Goal: Use online tool/utility: Utilize a website feature to perform a specific function

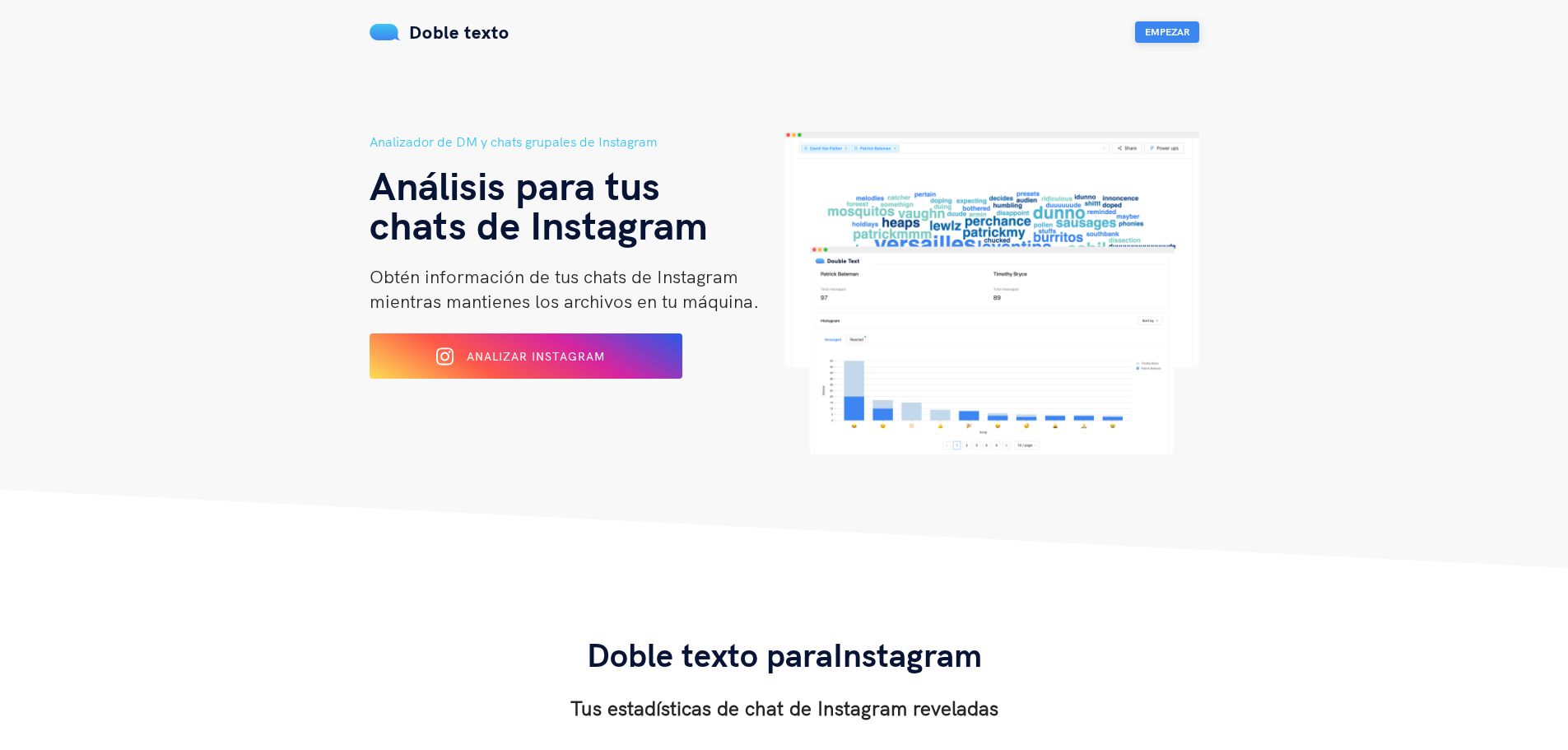
click at [1161, 27] on font "Empezar" at bounding box center [1168, 31] width 44 height 12
click at [563, 356] on font "Analizar Instagram" at bounding box center [536, 355] width 141 height 15
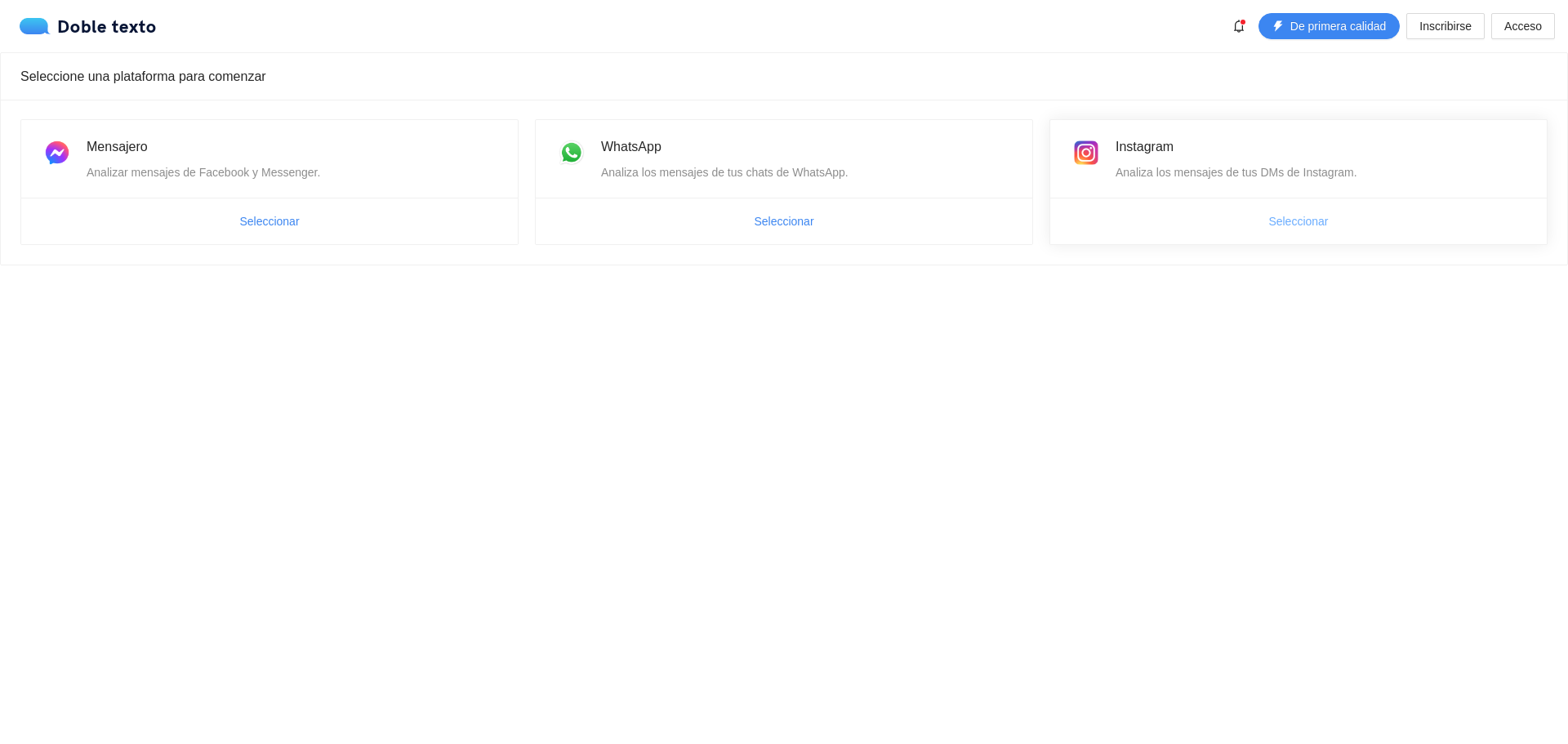
click at [1290, 228] on font "Seleccionar" at bounding box center [1297, 221] width 59 height 13
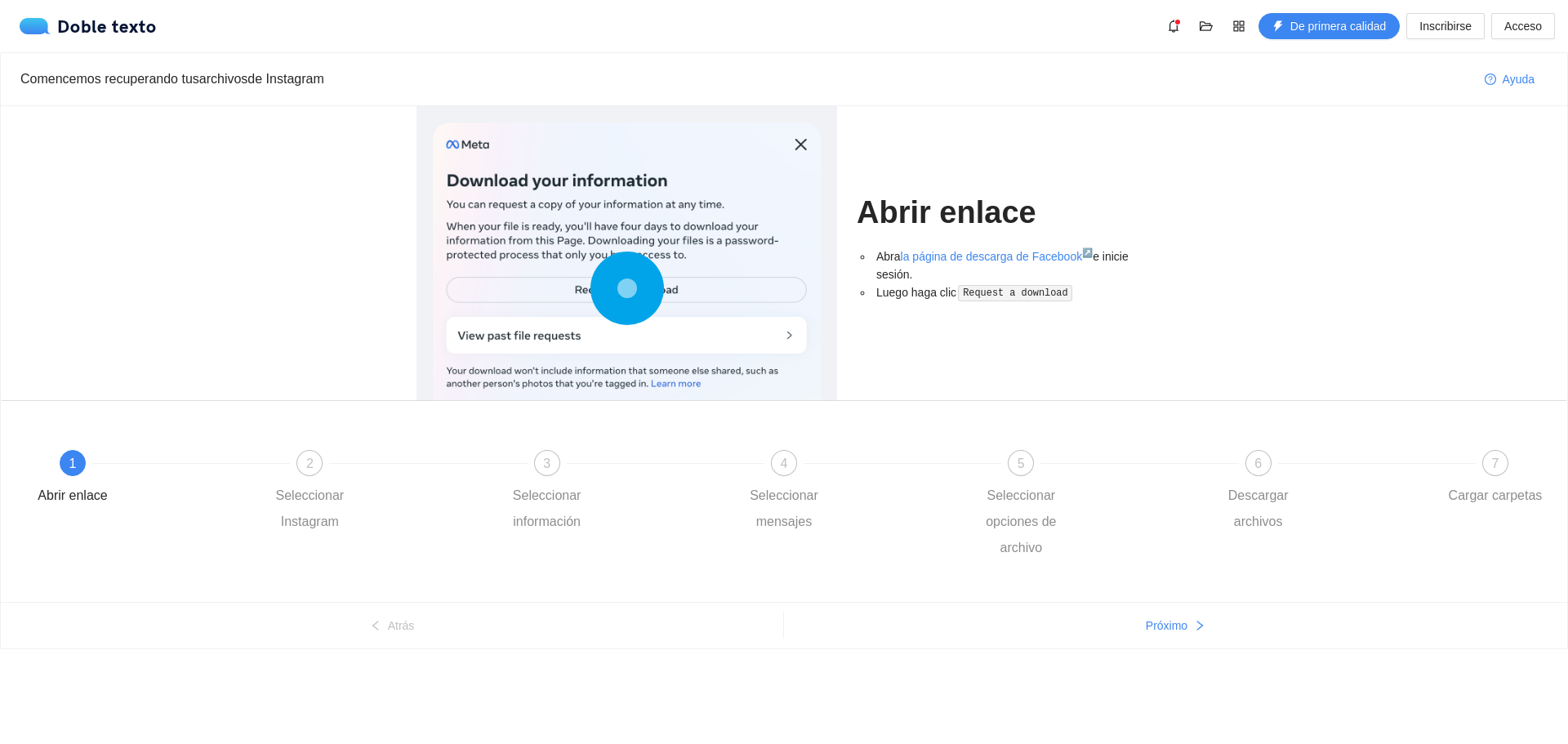
click at [612, 288] on circle at bounding box center [626, 288] width 35 height 35
click at [298, 473] on div "2 Seleccionar Instagram" at bounding box center [380, 492] width 236 height 85
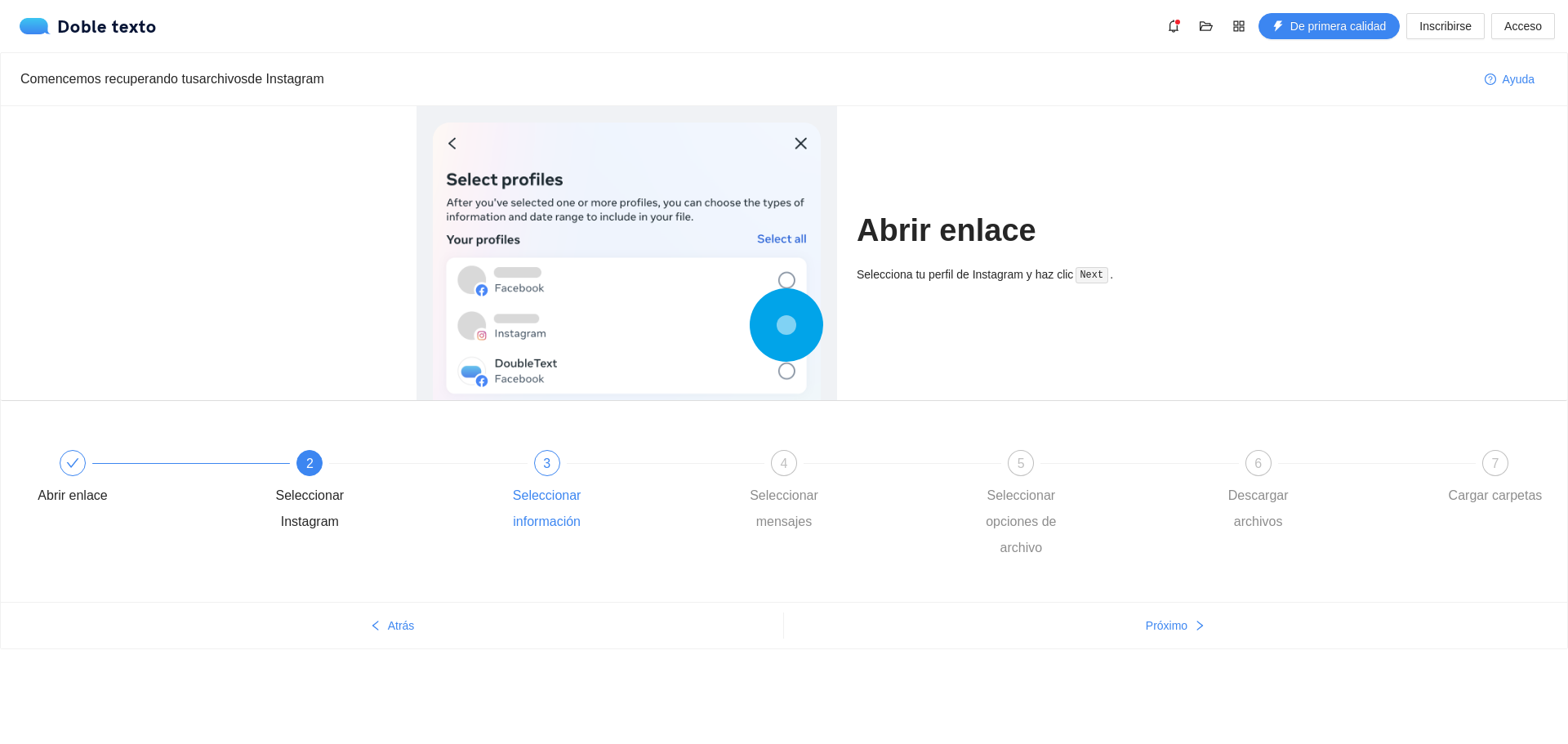
click at [541, 466] on div "3" at bounding box center [547, 463] width 26 height 26
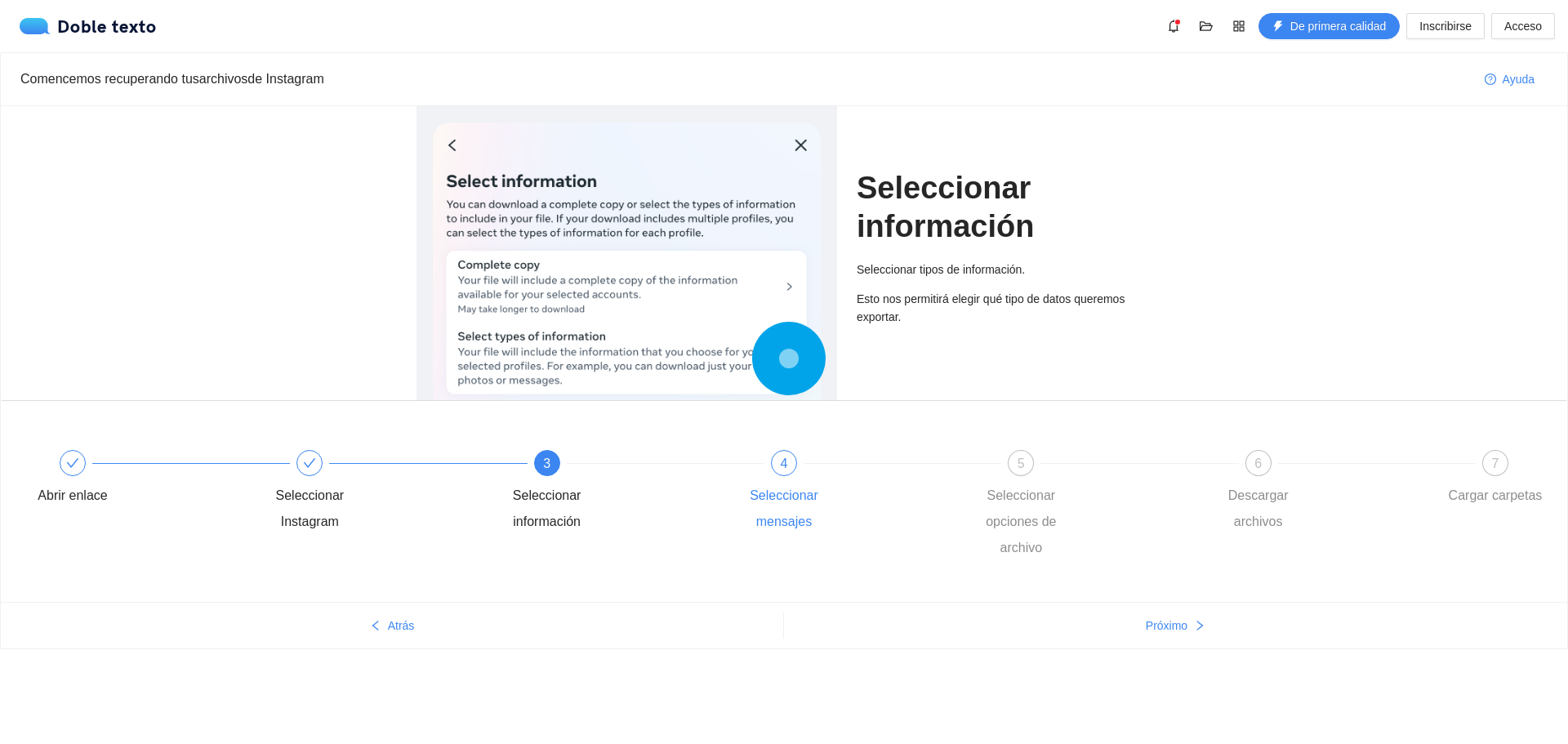
click at [773, 467] on div "4" at bounding box center [784, 463] width 26 height 26
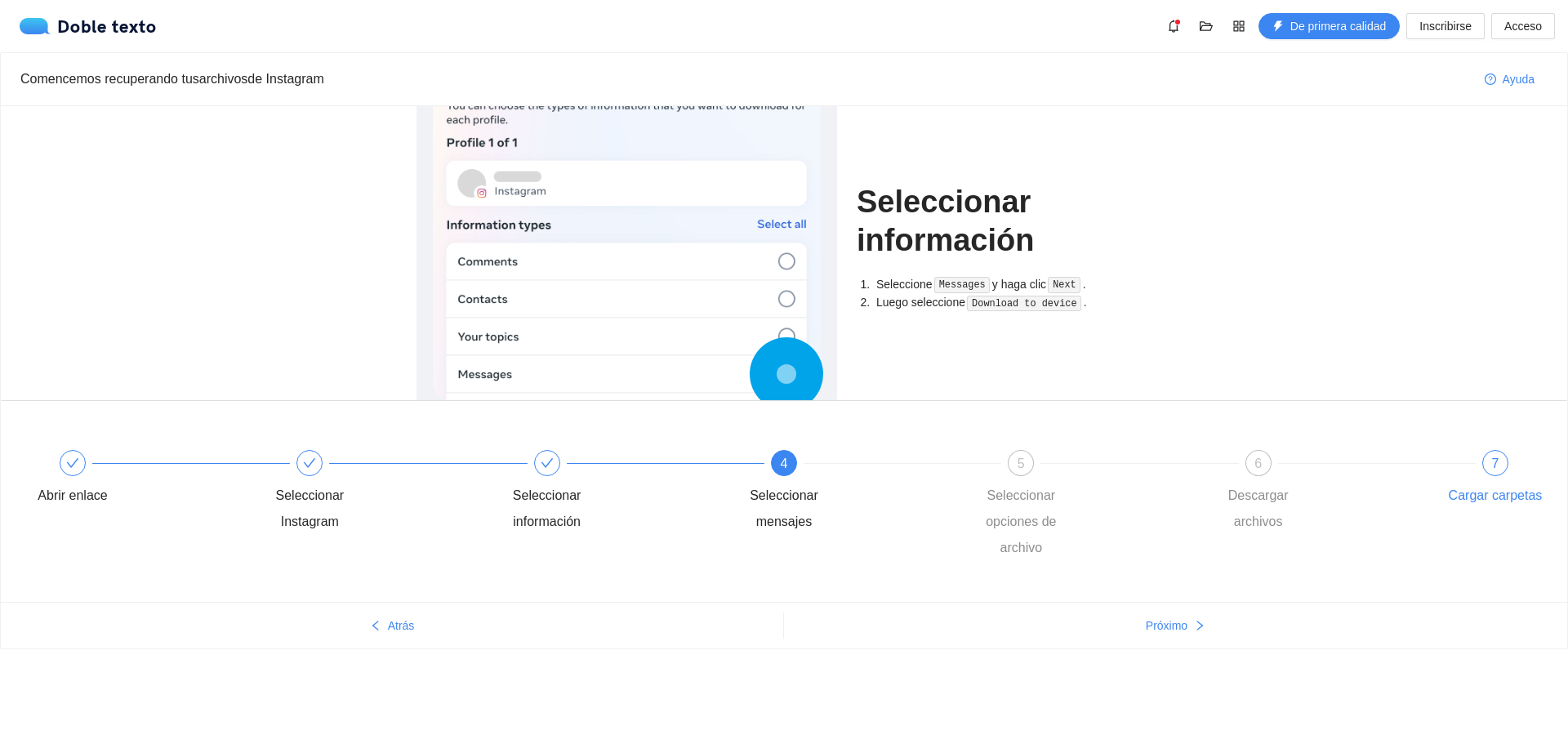
click at [1485, 466] on div "7" at bounding box center [1495, 463] width 26 height 26
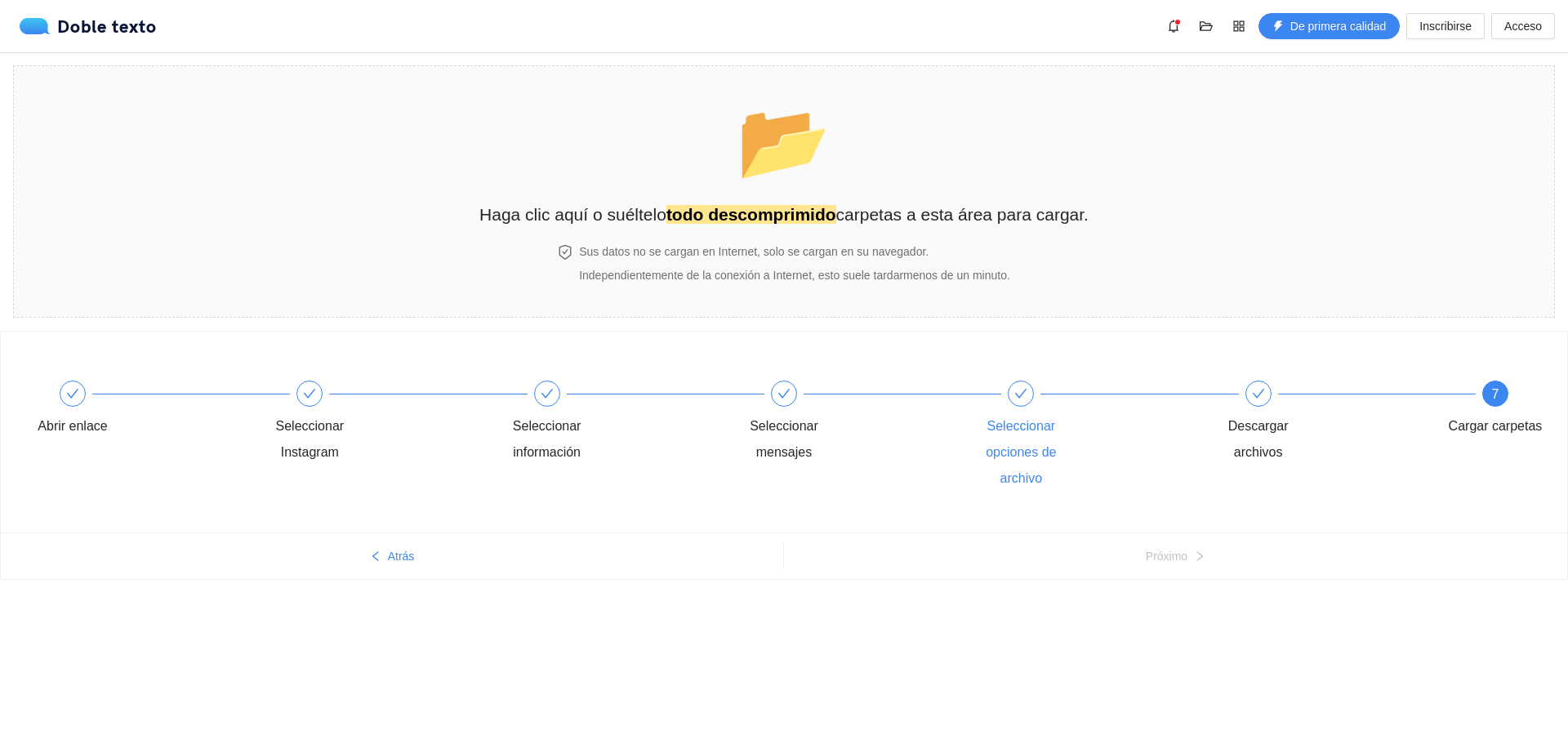
click at [1019, 415] on div "Seleccionar opciones de archivo" at bounding box center [1020, 453] width 95 height 79
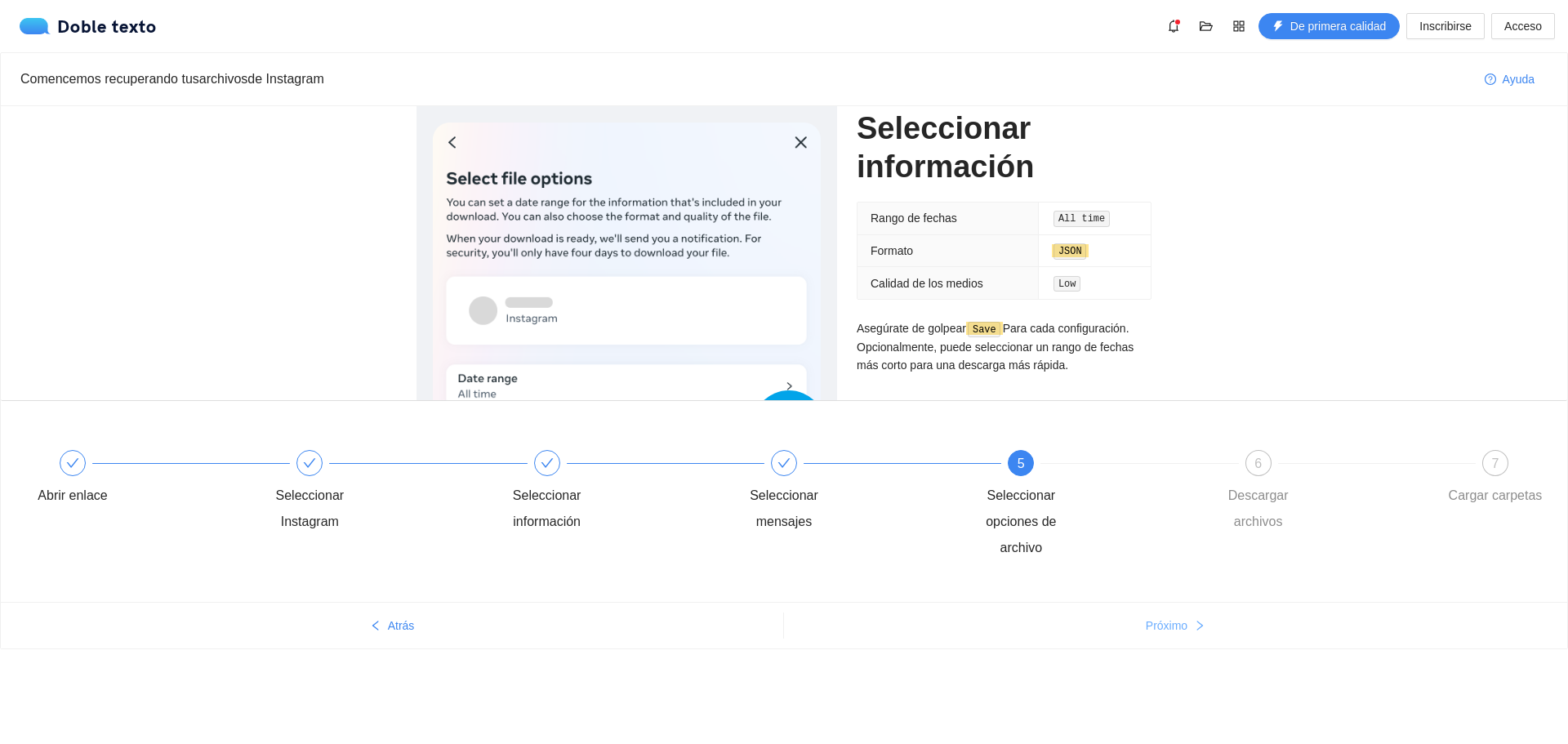
click at [1159, 630] on font "Próximo" at bounding box center [1166, 625] width 42 height 13
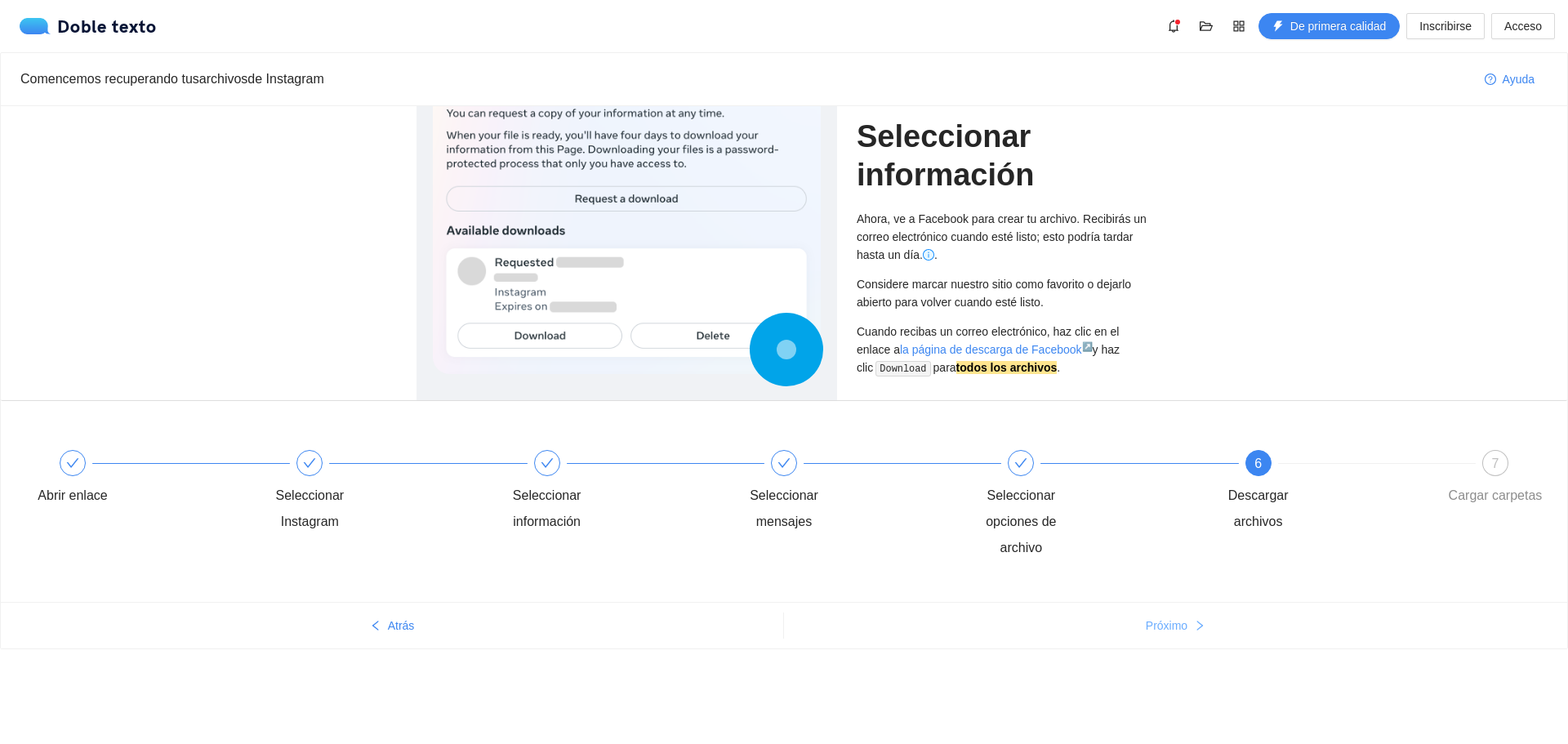
click at [1159, 630] on font "Próximo" at bounding box center [1166, 625] width 42 height 13
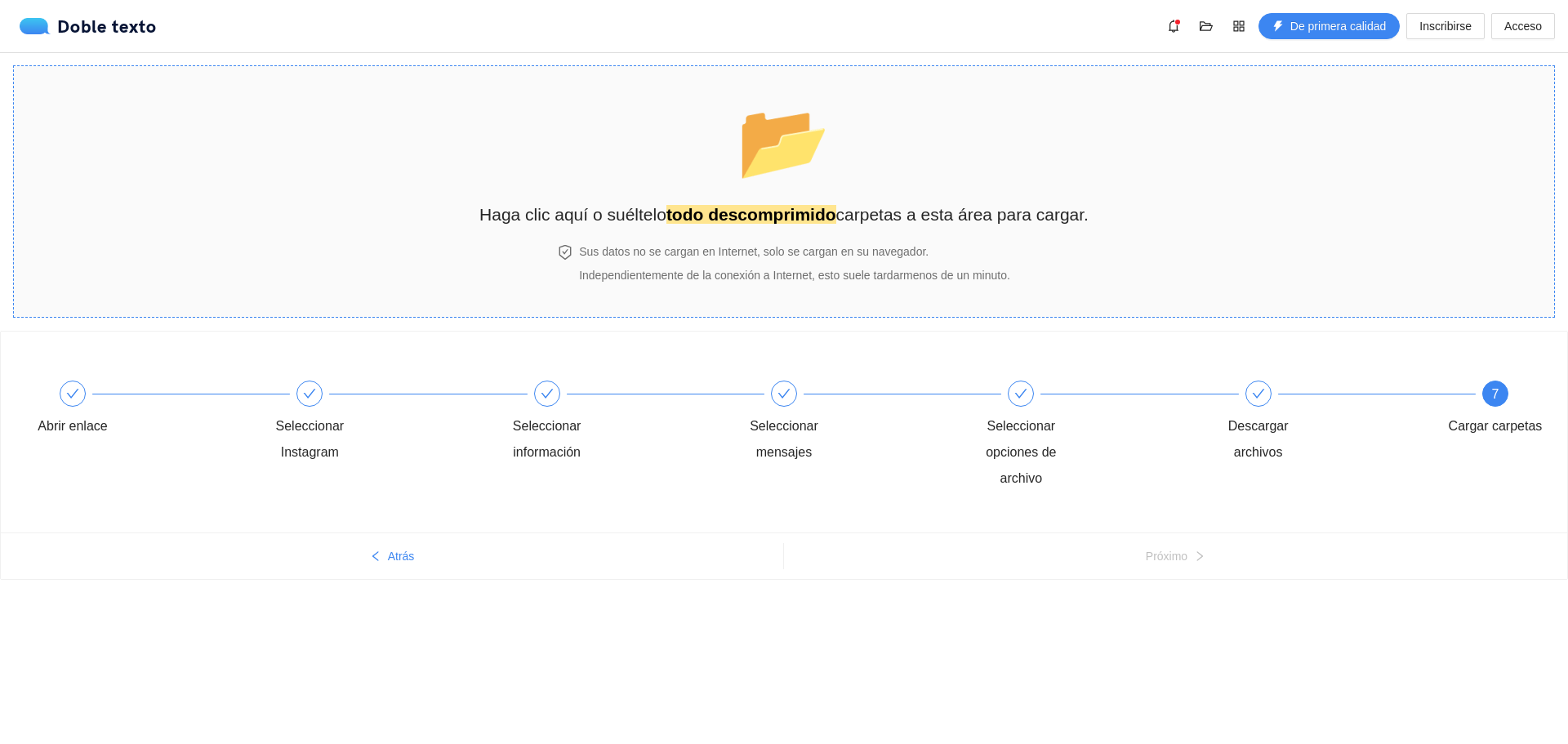
click at [734, 257] on font "Sus datos no se cargan en Internet, solo se cargan en su navegador." at bounding box center [753, 251] width 350 height 13
click at [1527, 26] on font "Acceso" at bounding box center [1522, 26] width 37 height 13
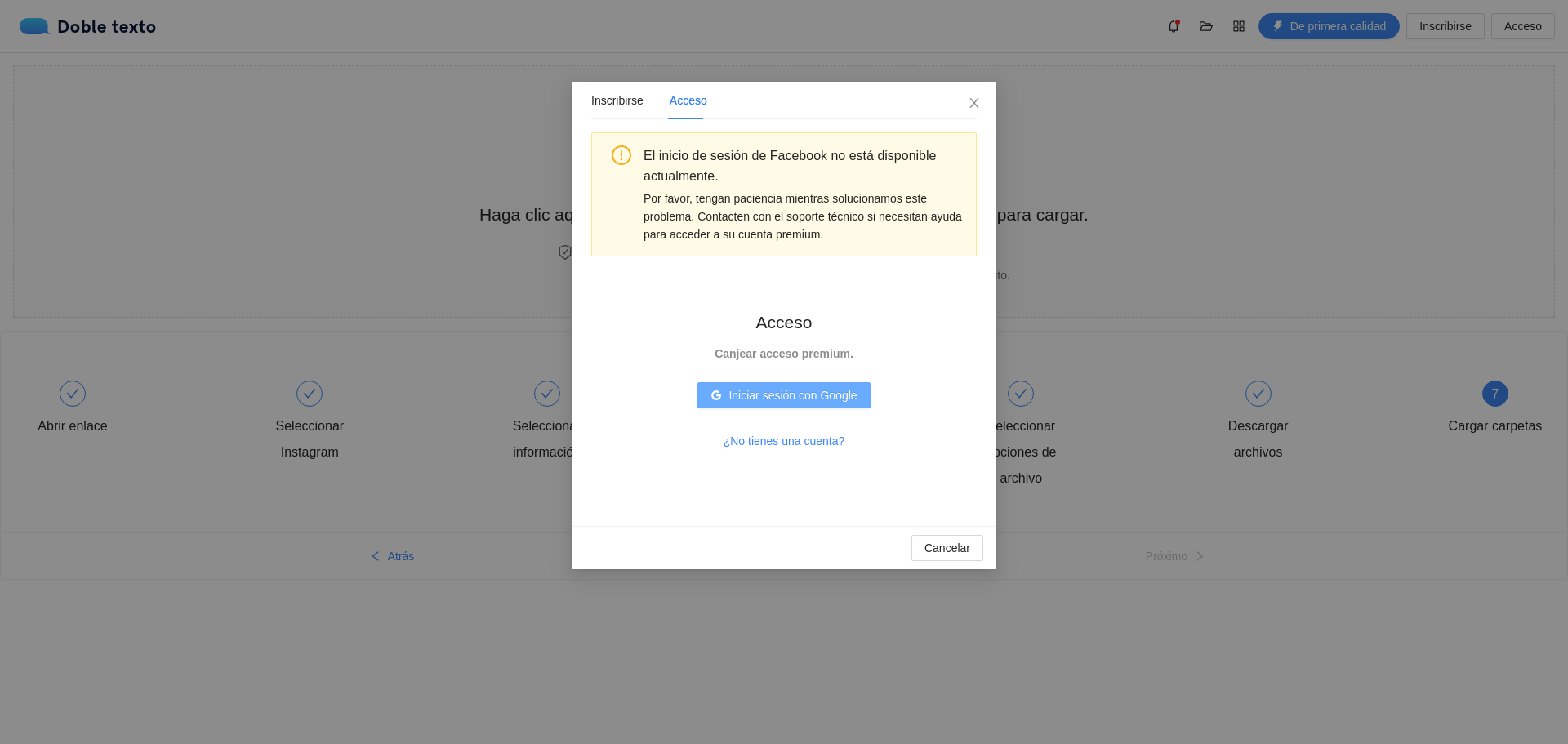
click at [730, 402] on font "Iniciar sesión con Google" at bounding box center [792, 395] width 128 height 13
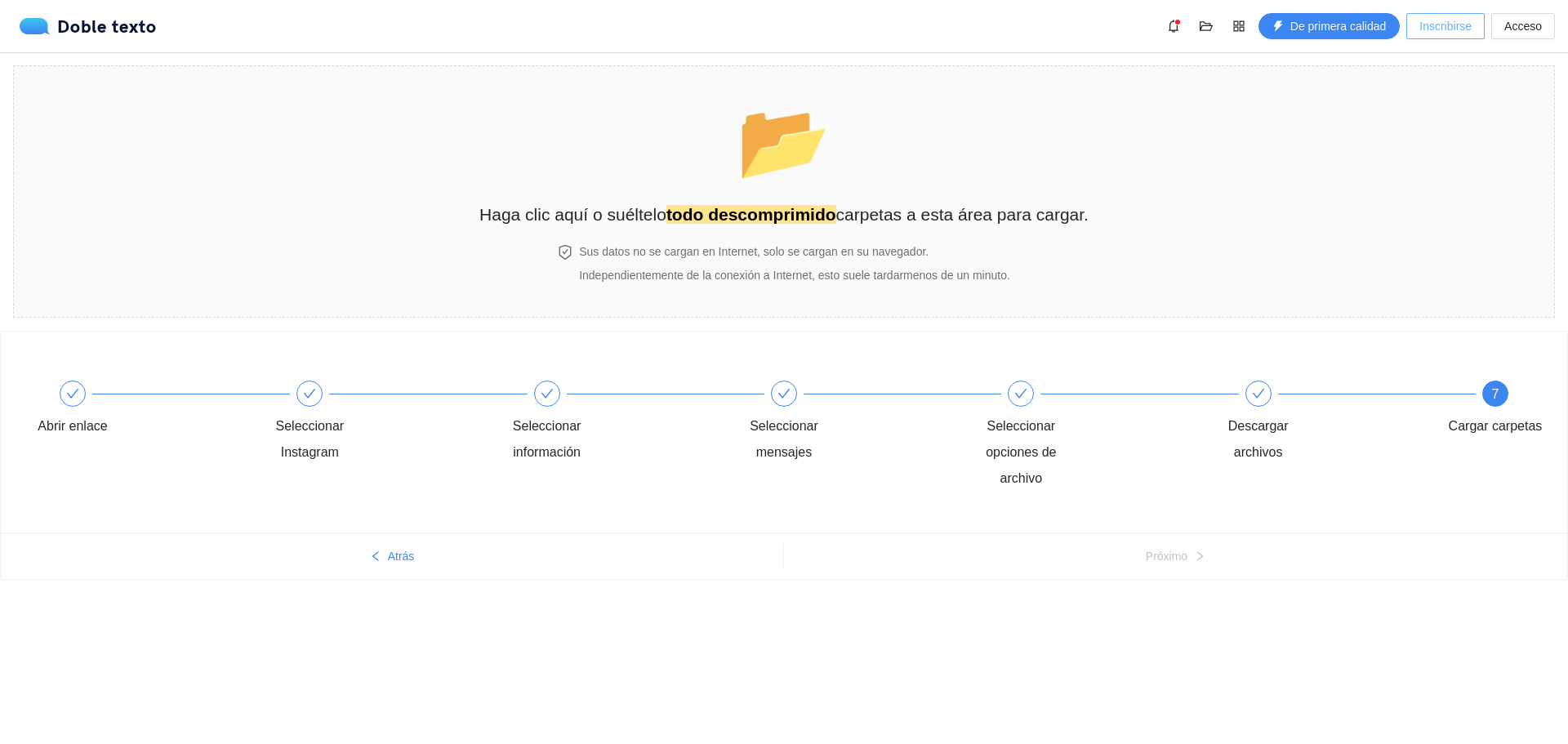
click at [1449, 30] on font "Inscribirse" at bounding box center [1445, 26] width 52 height 13
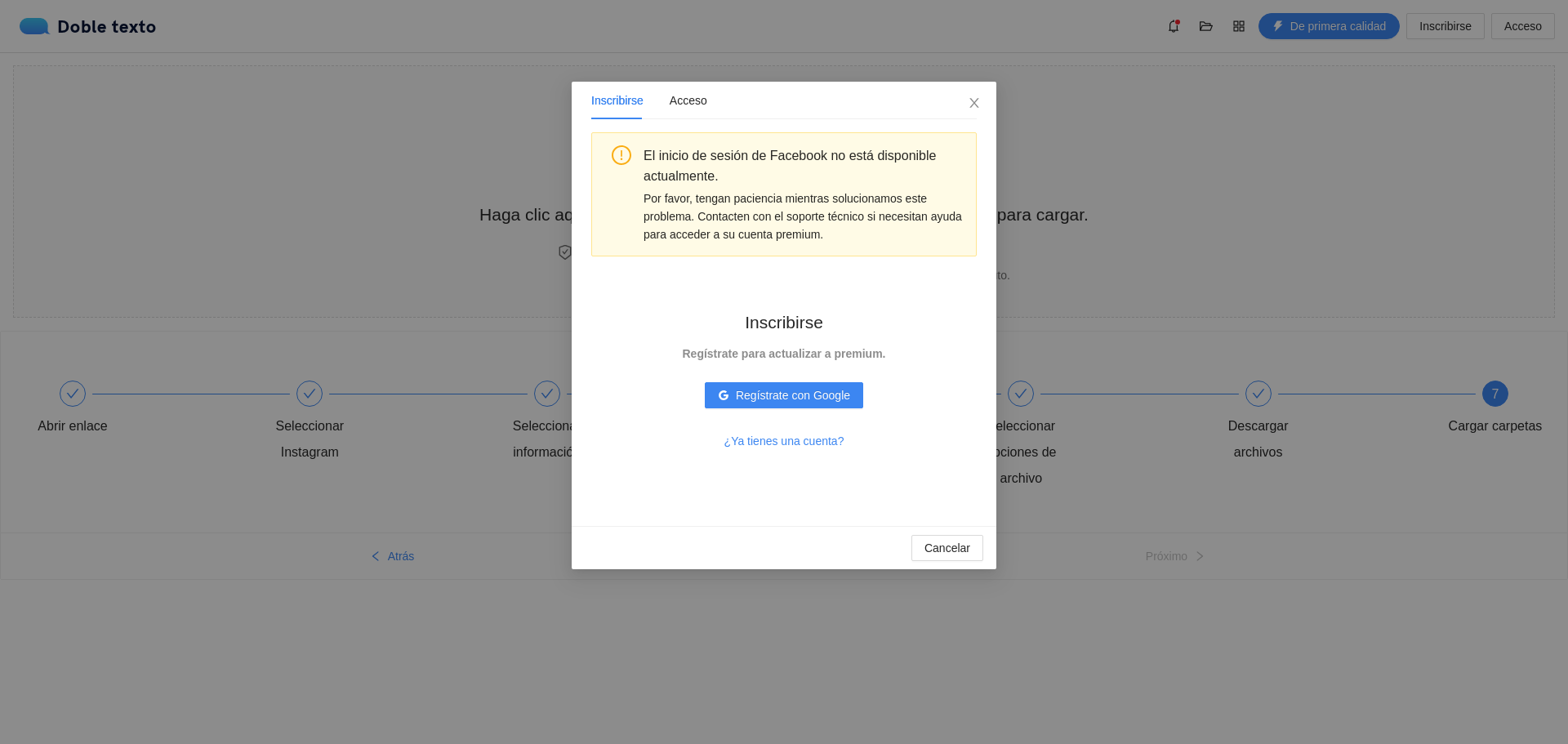
click at [779, 380] on div "Inscribirse Regístrate para actualizar a premium. Regístrate con Google ¿Ya tie…" at bounding box center [784, 382] width 256 height 198
click at [789, 395] on font "Regístrate con Google" at bounding box center [792, 395] width 114 height 13
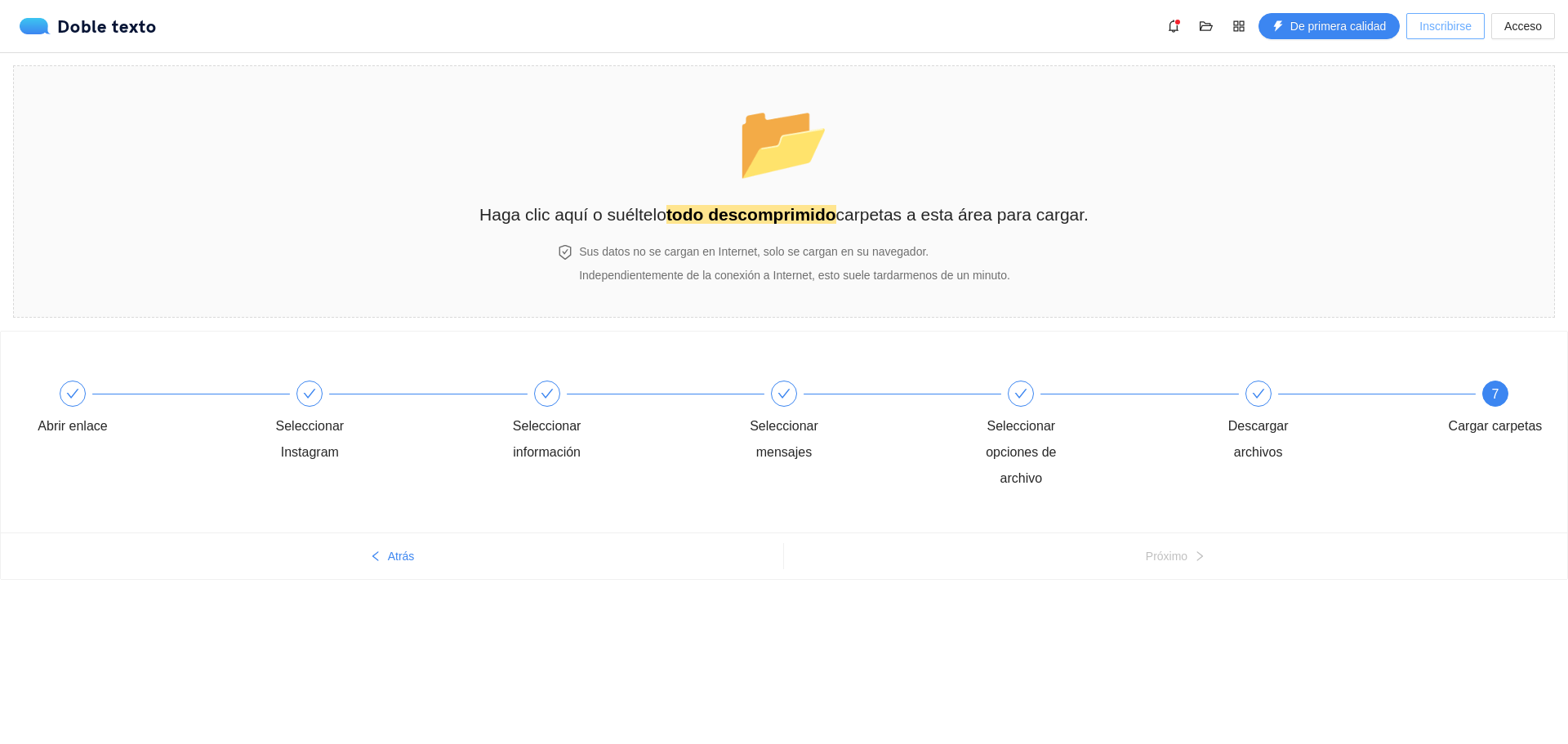
click at [1428, 25] on font "Inscribirse" at bounding box center [1445, 26] width 52 height 13
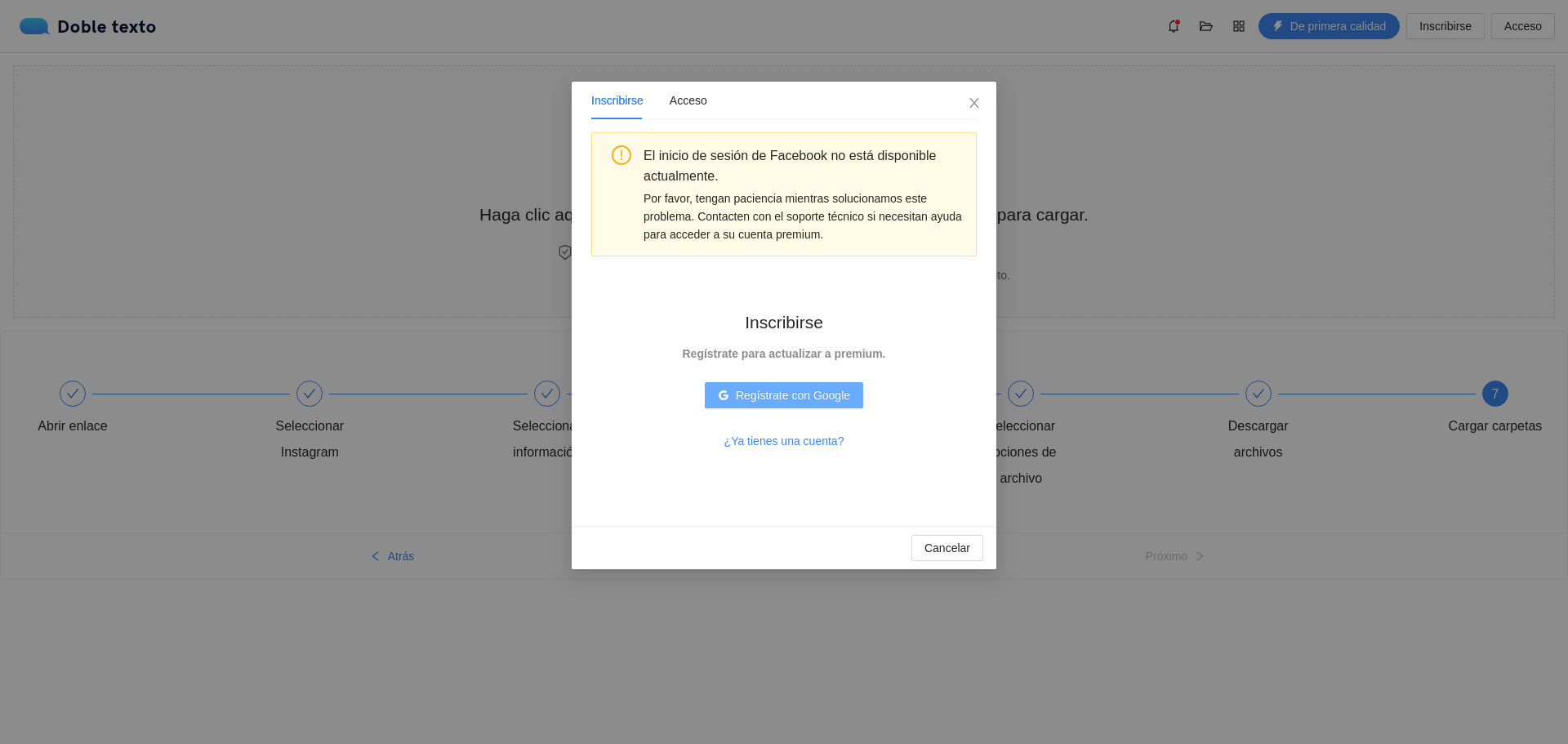
click at [771, 397] on font "Regístrate con Google" at bounding box center [792, 395] width 114 height 13
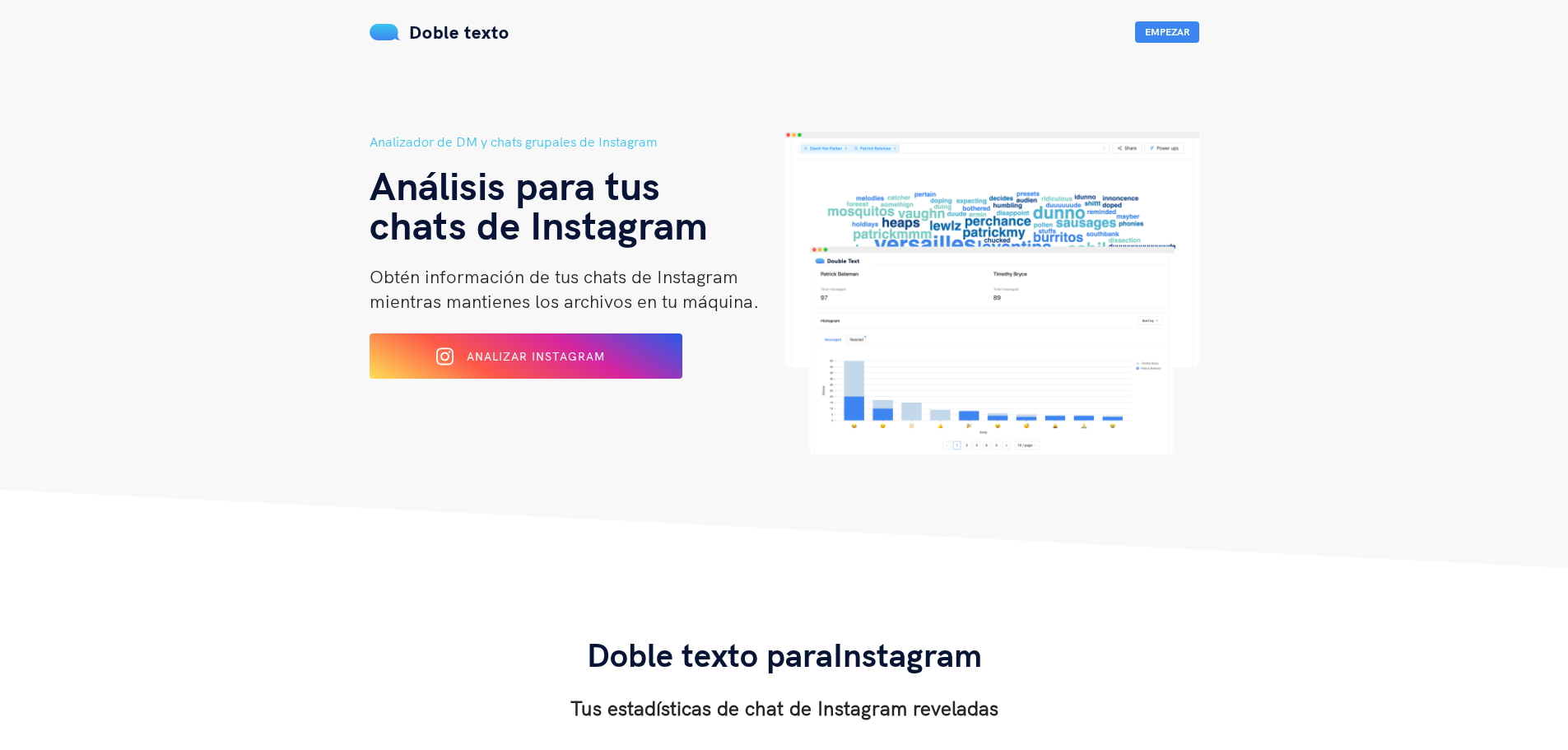
click at [1336, 388] on header "Analizador de DM y chats grupales de Instagram Análisis para tus chats de Insta…" at bounding box center [784, 283] width 1568 height 568
click at [1175, 35] on font "Empezar" at bounding box center [1168, 31] width 44 height 12
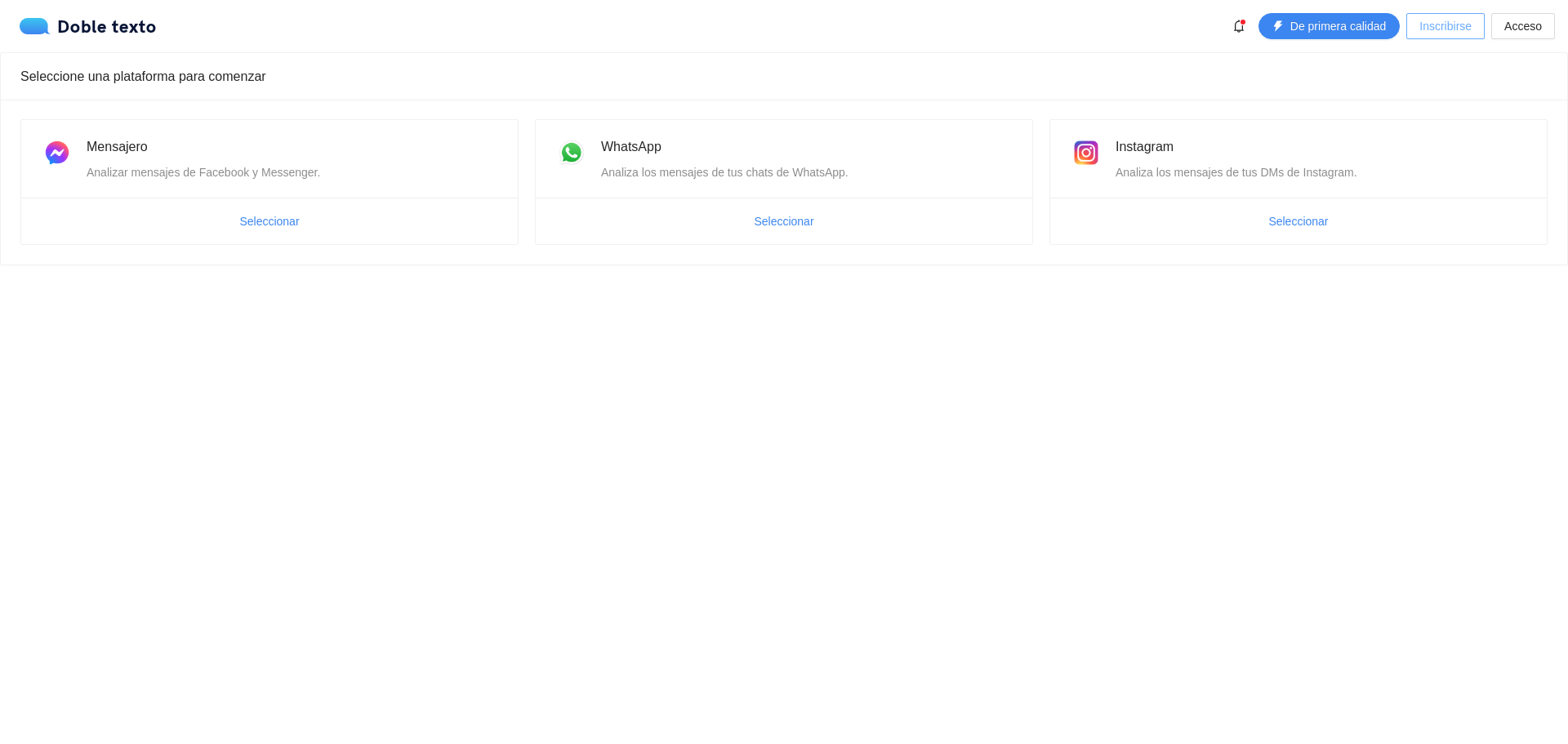
click at [1442, 26] on font "Inscribirse" at bounding box center [1445, 26] width 52 height 13
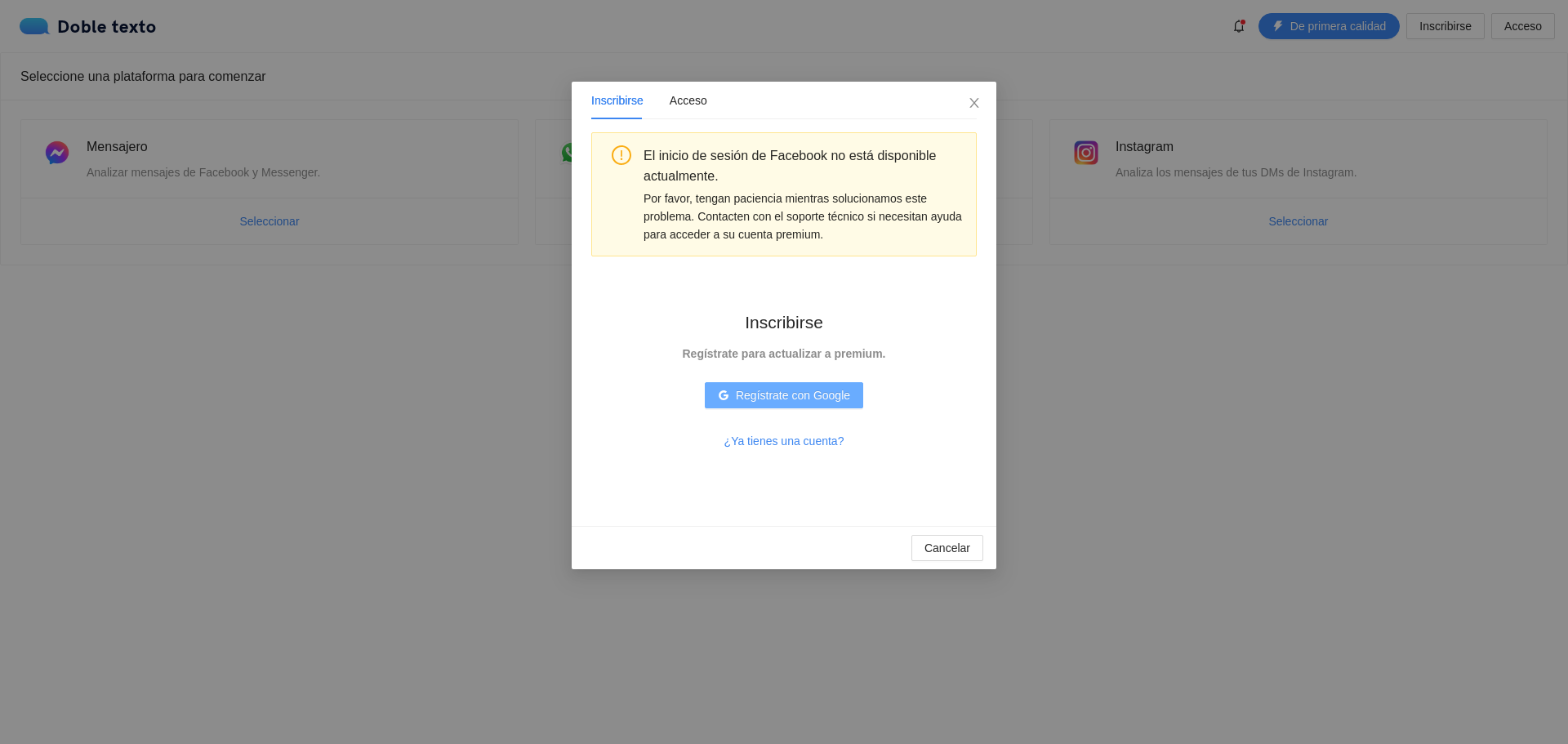
click at [791, 392] on font "Regístrate con Google" at bounding box center [792, 395] width 114 height 13
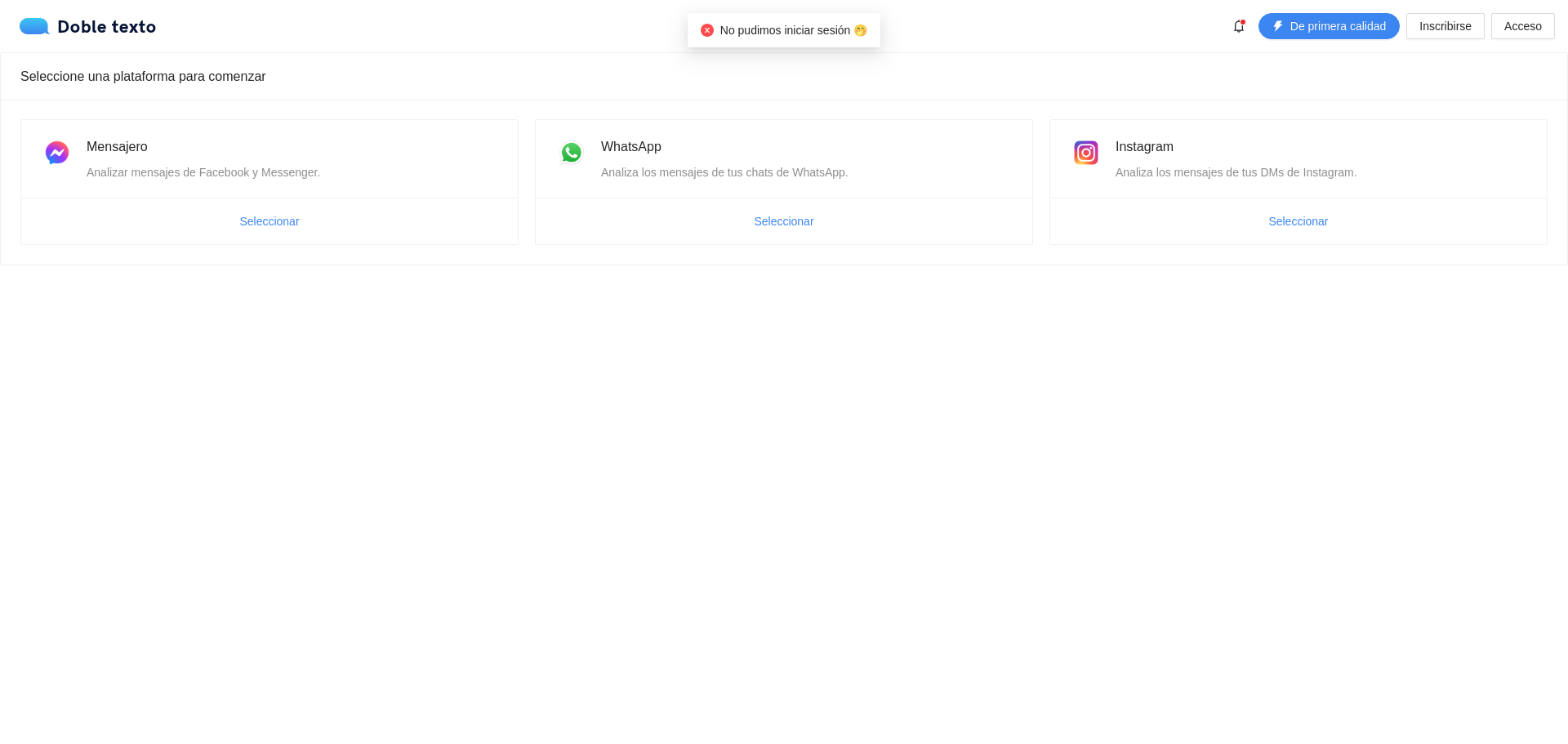
click at [818, 37] on font "No pudimos iniciar sesión 🤭" at bounding box center [793, 30] width 147 height 13
click at [857, 37] on font "No pudimos iniciar sesión 🤭" at bounding box center [793, 30] width 147 height 13
click at [1537, 19] on font "Acceso" at bounding box center [1522, 26] width 37 height 13
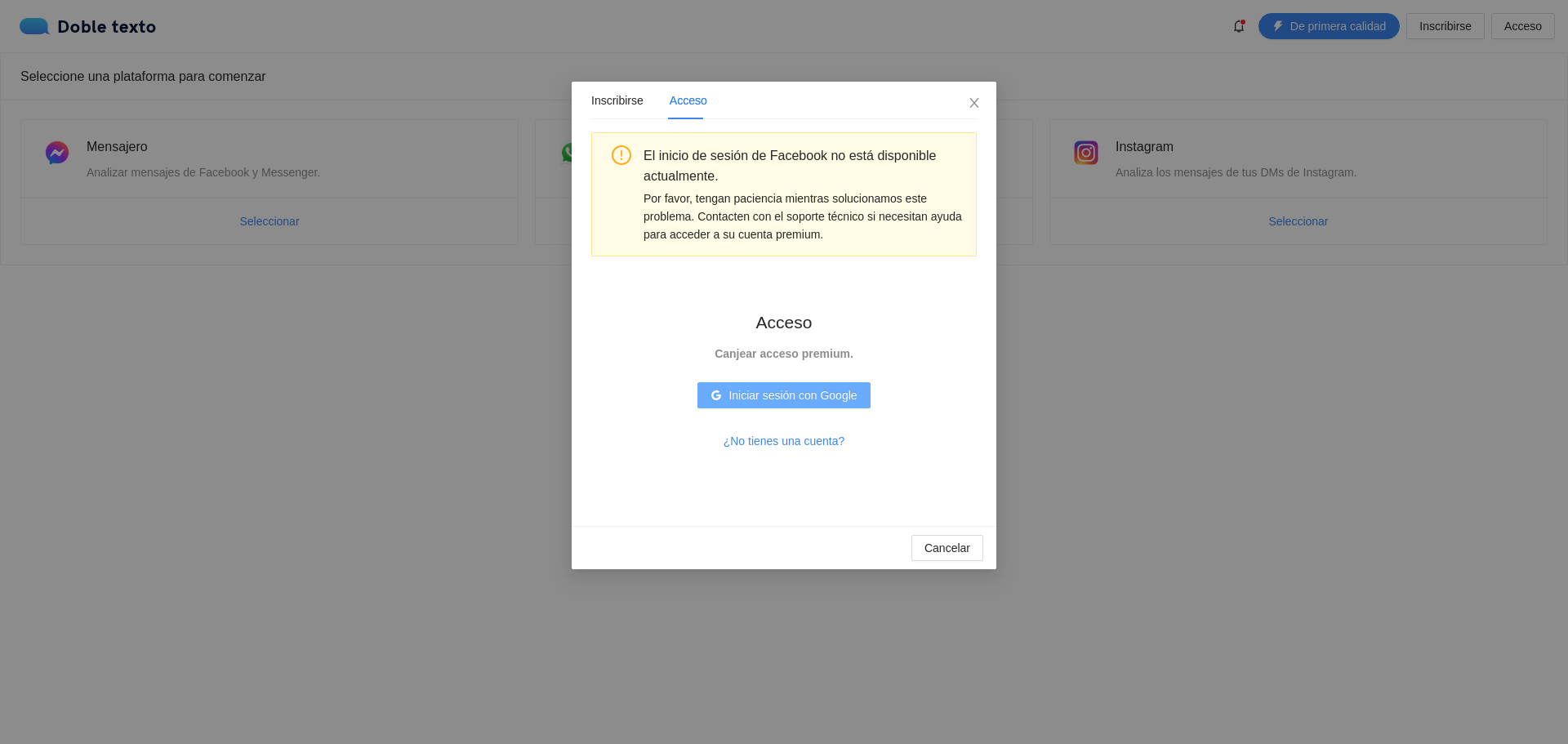
click at [800, 394] on font "Iniciar sesión con Google" at bounding box center [792, 395] width 128 height 13
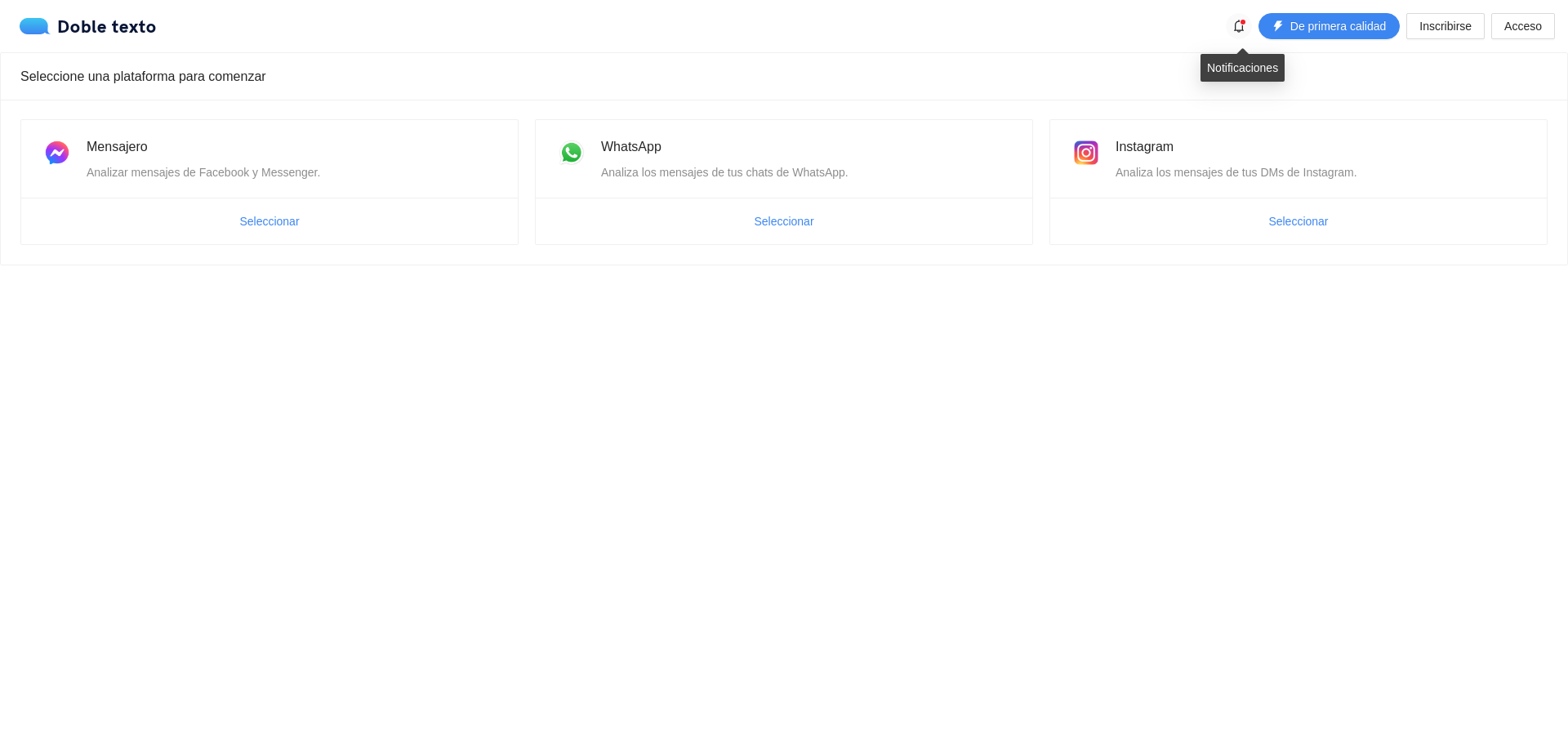
click at [1237, 27] on icon "campana" at bounding box center [1239, 26] width 13 height 13
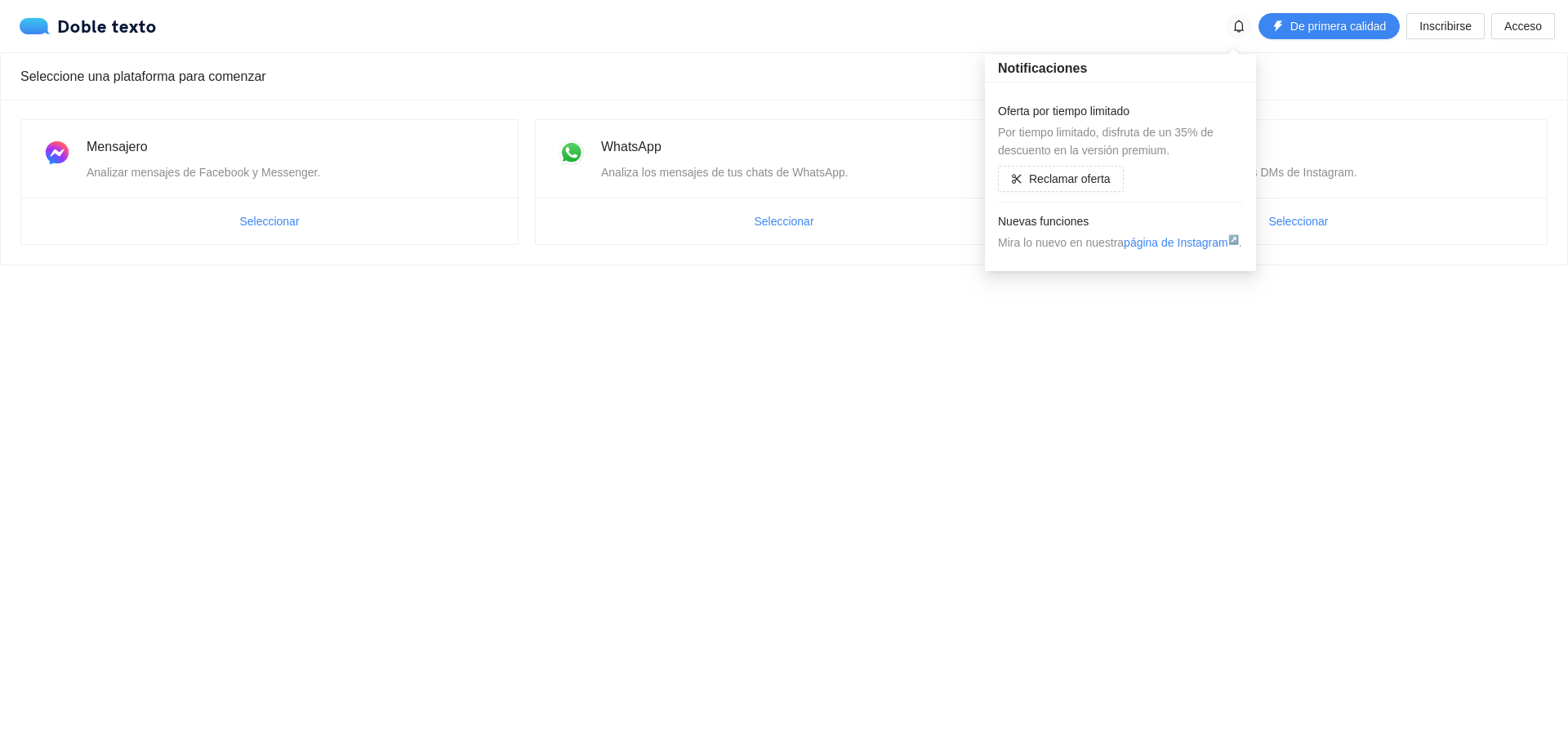
click at [1237, 27] on icon "campana" at bounding box center [1239, 26] width 13 height 13
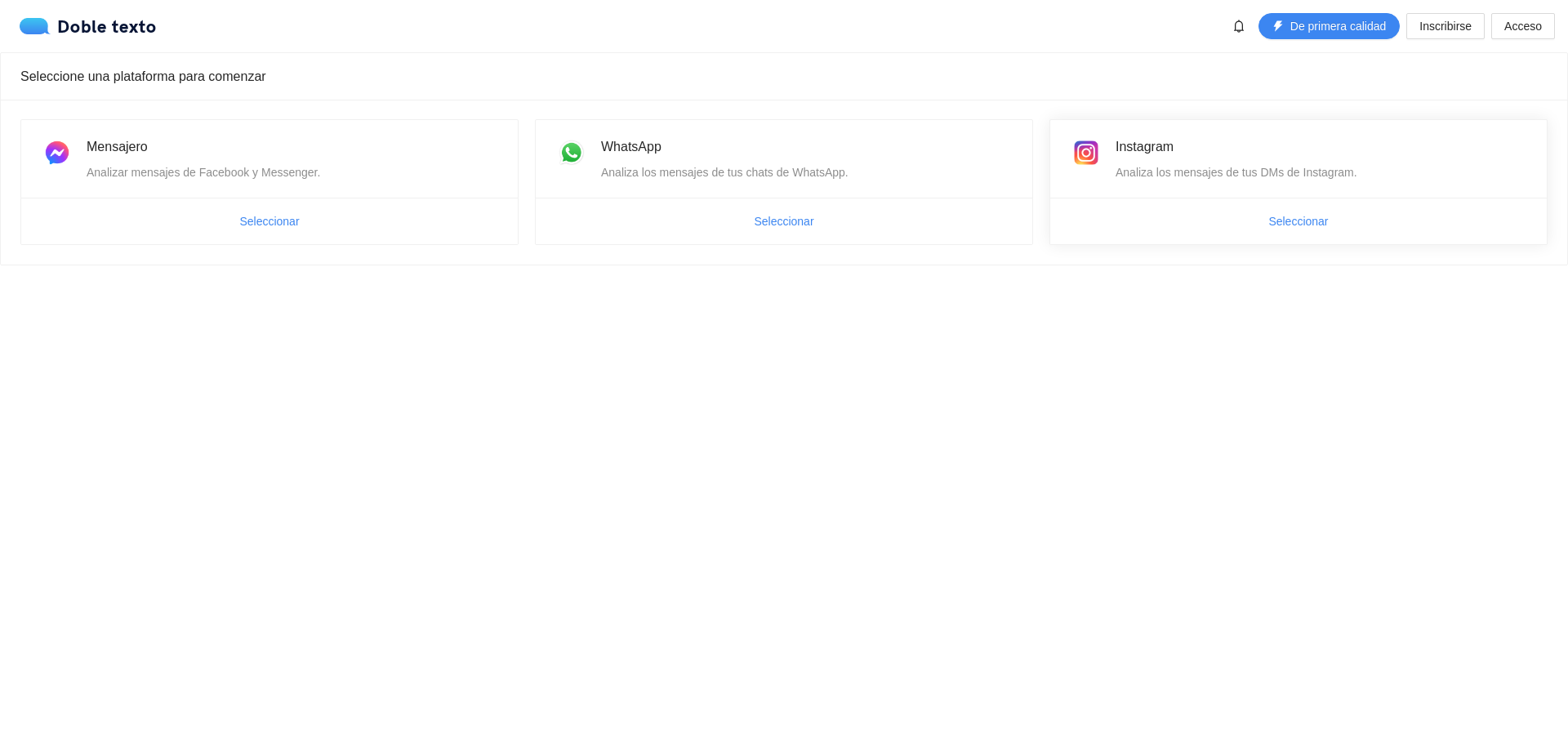
click at [1191, 182] on div "Analiza los mensajes de tus DMs de Instagram." at bounding box center [1321, 173] width 412 height 18
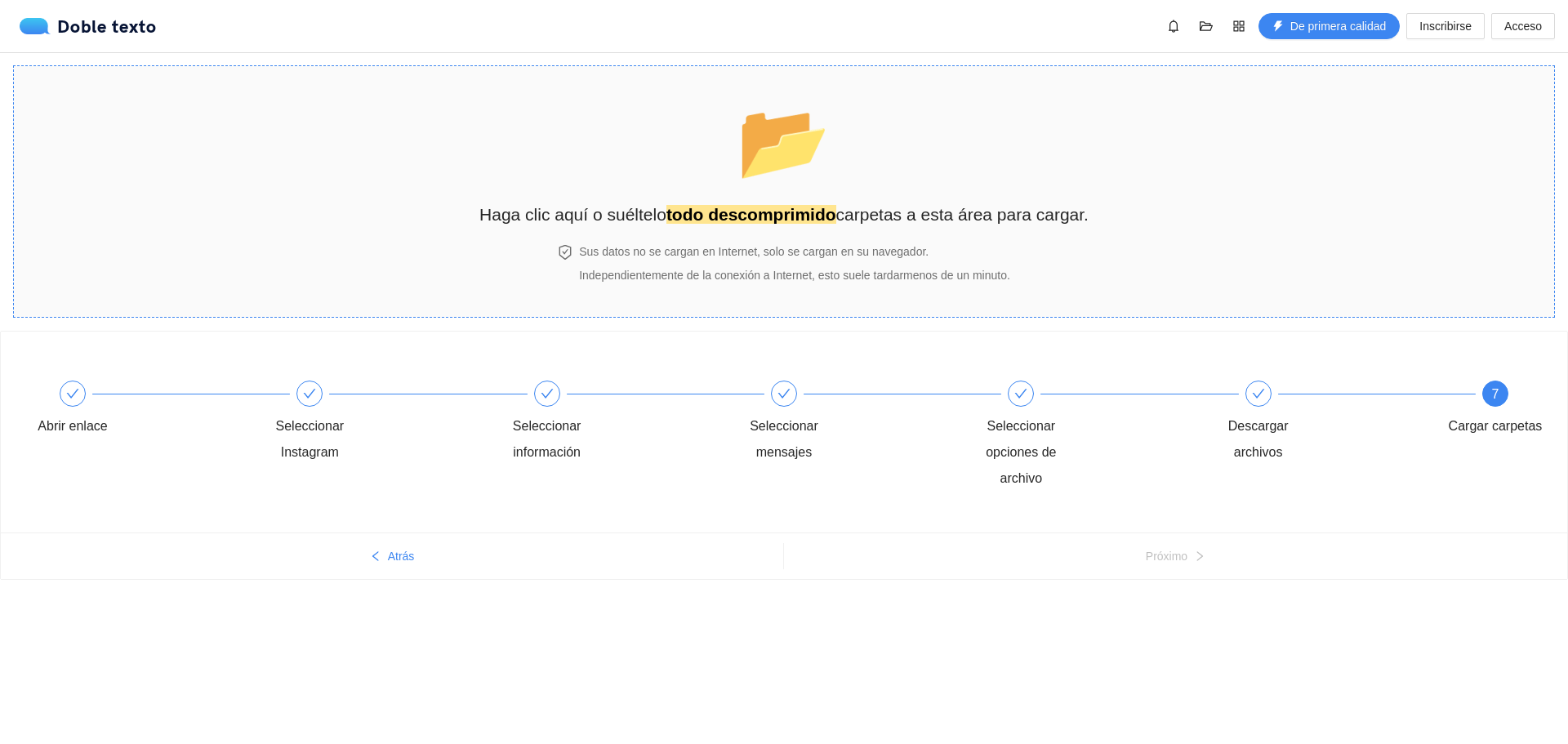
click at [1042, 219] on font "carpetas a esta área para cargar." at bounding box center [962, 215] width 252 height 19
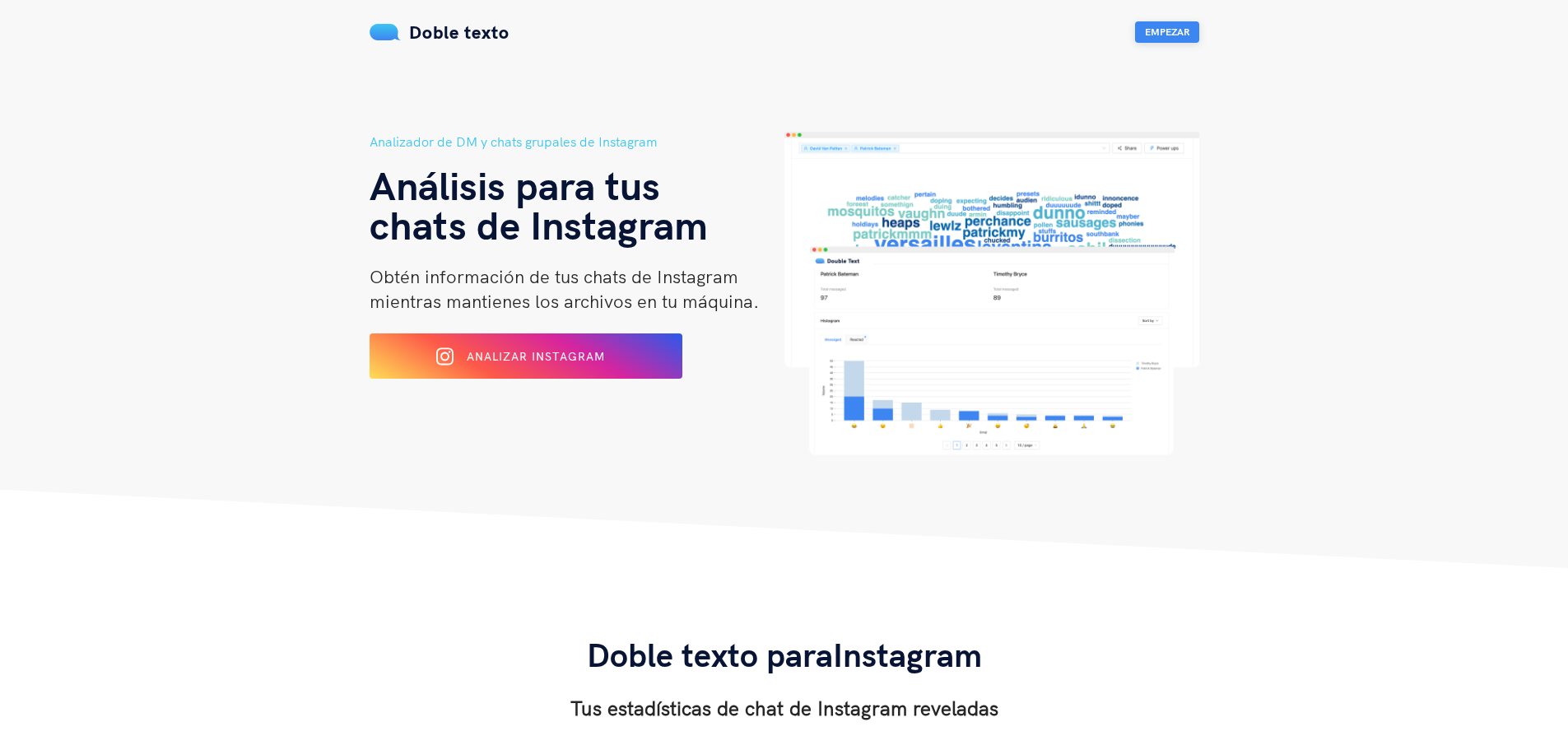
click at [1163, 27] on font "Empezar" at bounding box center [1168, 31] width 44 height 12
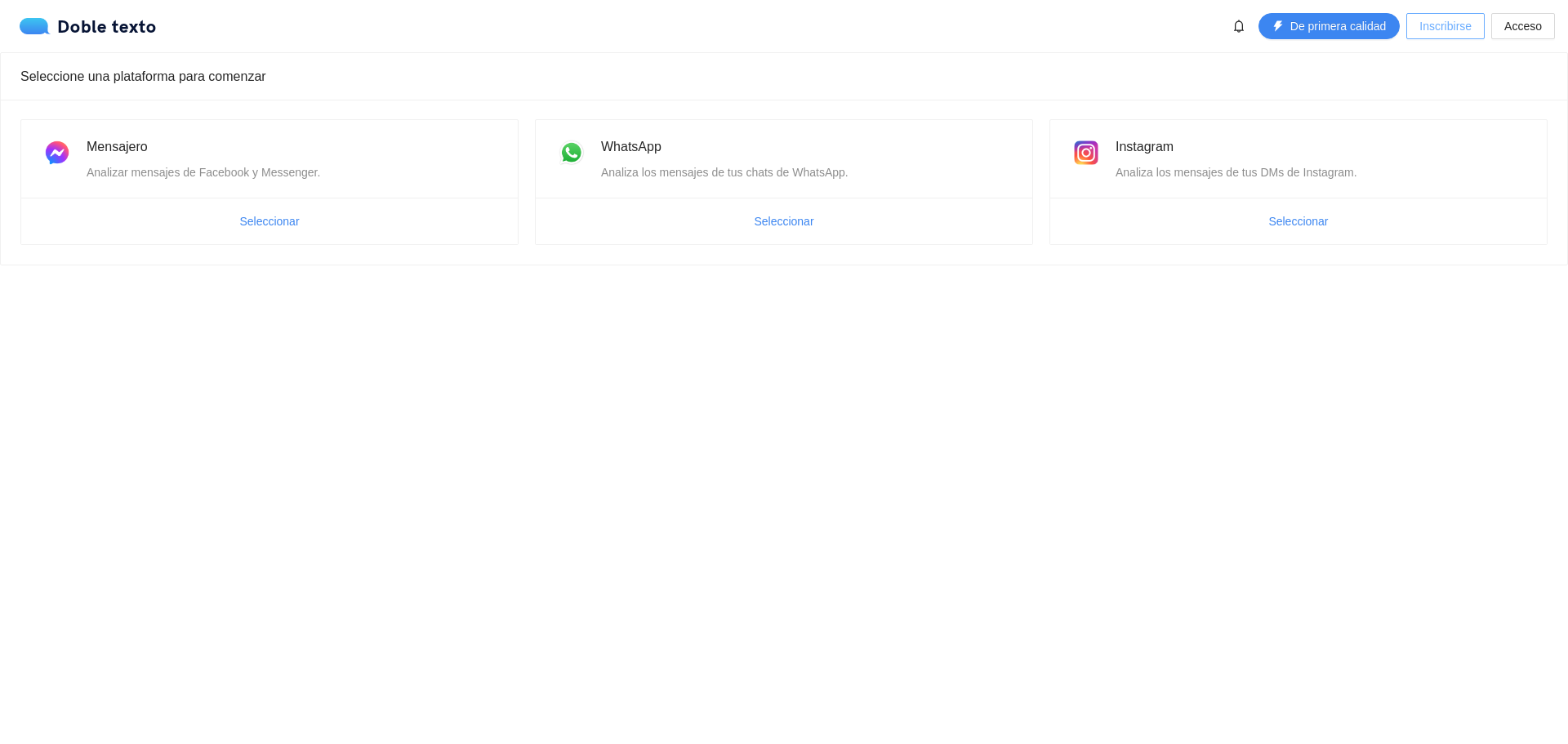
click at [1433, 20] on font "Inscribirse" at bounding box center [1445, 26] width 52 height 13
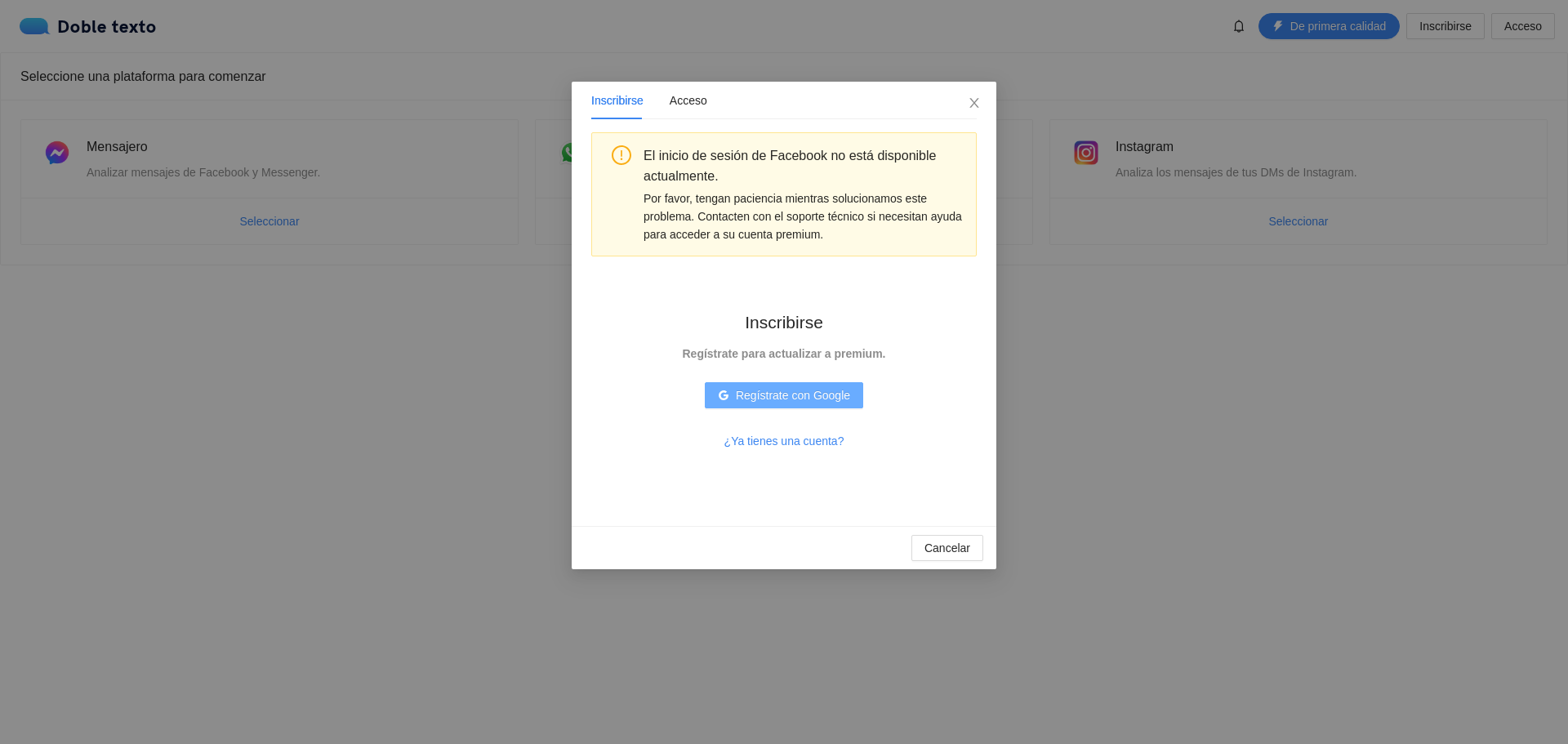
click at [764, 400] on font "Regístrate con Google" at bounding box center [792, 395] width 114 height 13
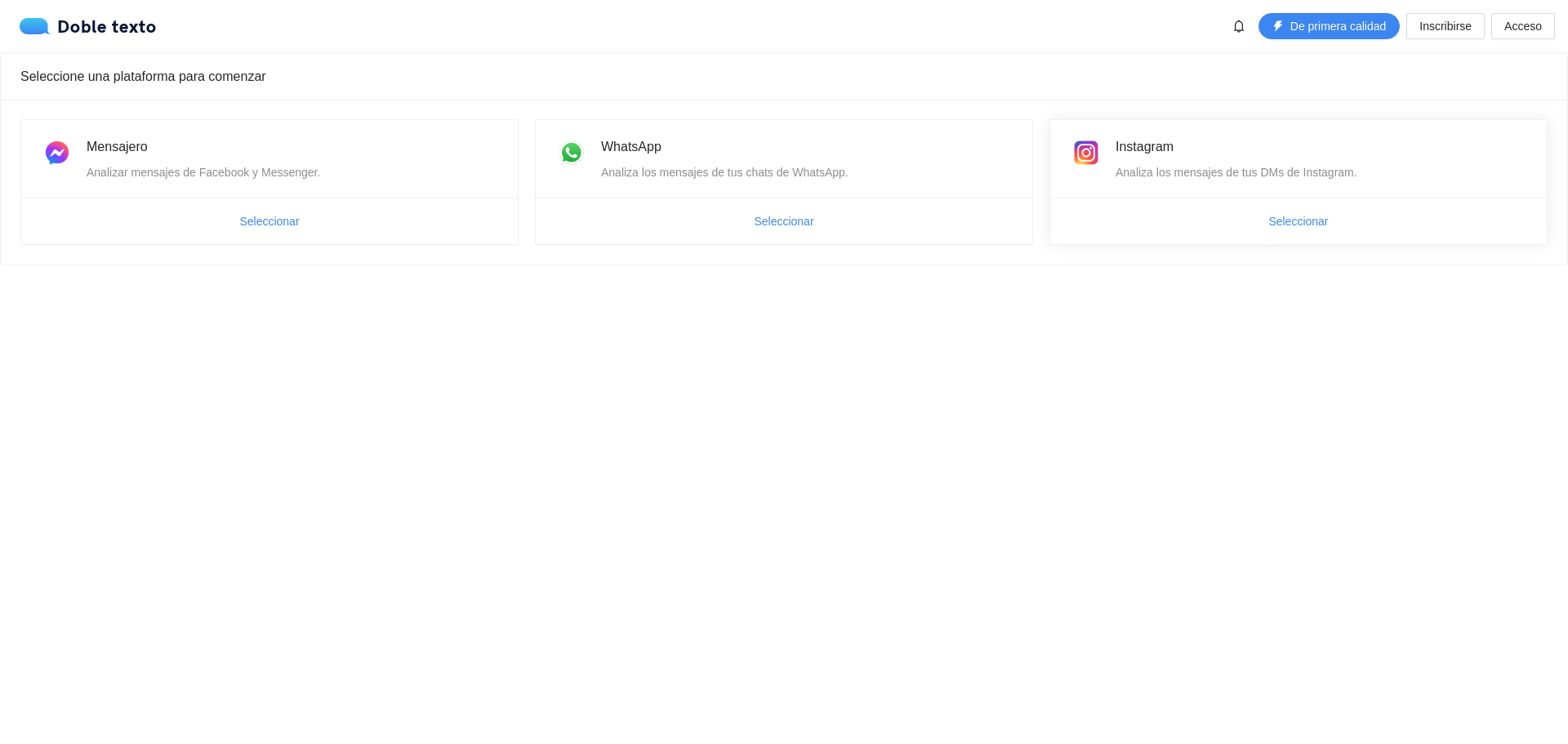
click at [1226, 131] on div "Instagram Analiza los mensajes de tus DMs de Instagram." at bounding box center [1299, 159] width 497 height 78
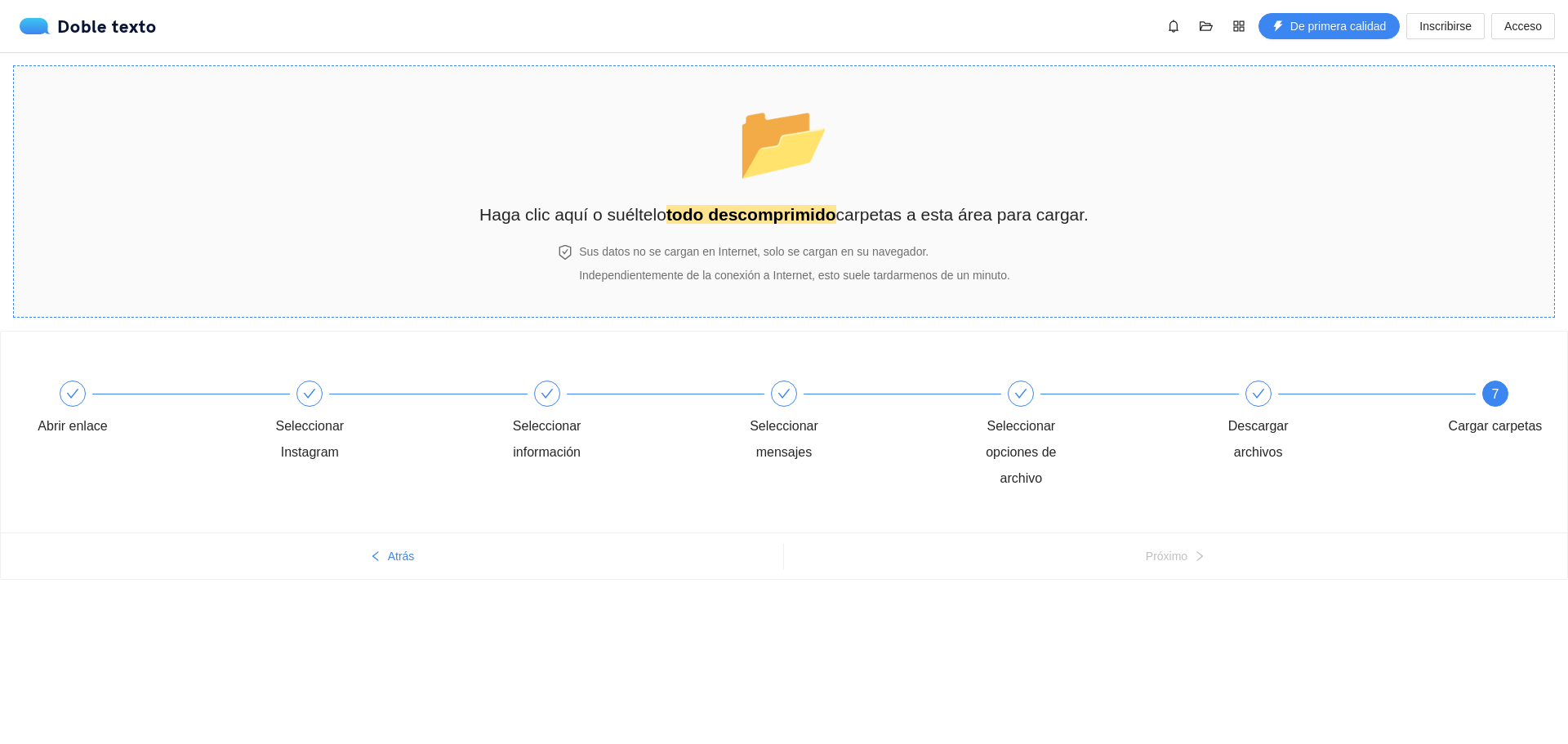
click at [950, 216] on font "carpetas a esta área para cargar." at bounding box center [962, 215] width 252 height 19
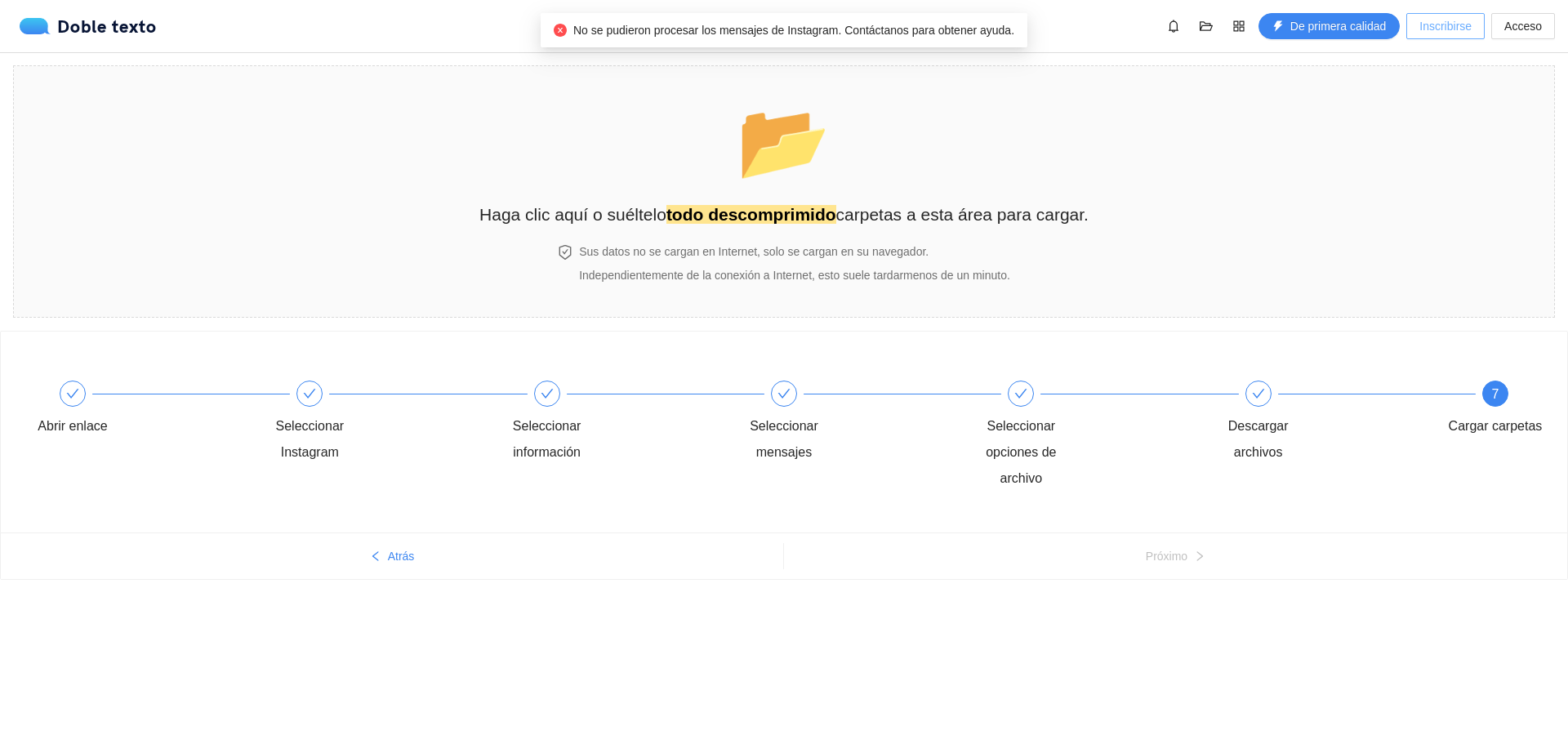
click at [1454, 23] on font "Inscribirse" at bounding box center [1445, 26] width 52 height 13
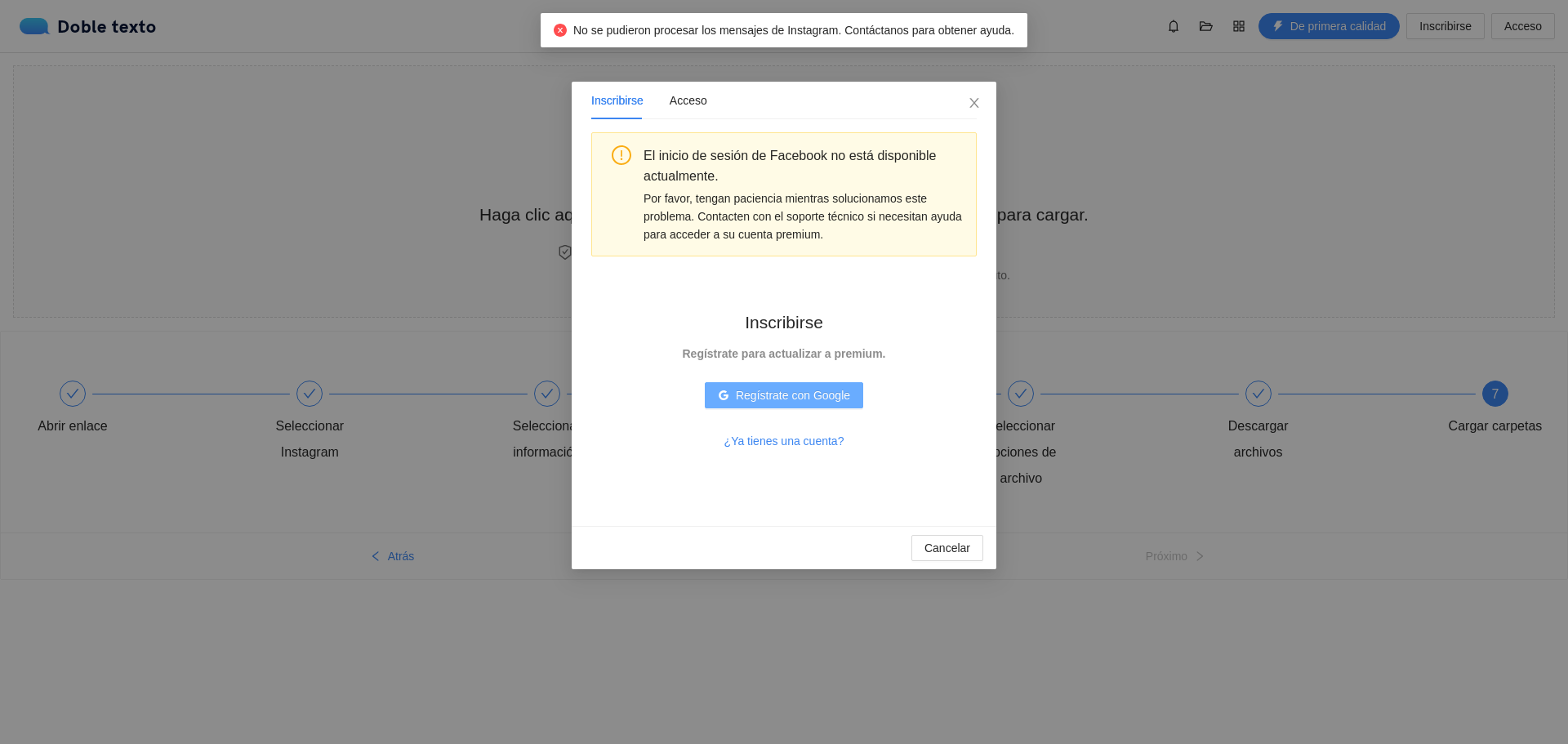
click at [728, 392] on icon "Google" at bounding box center [723, 395] width 12 height 12
